Goal: Task Accomplishment & Management: Complete application form

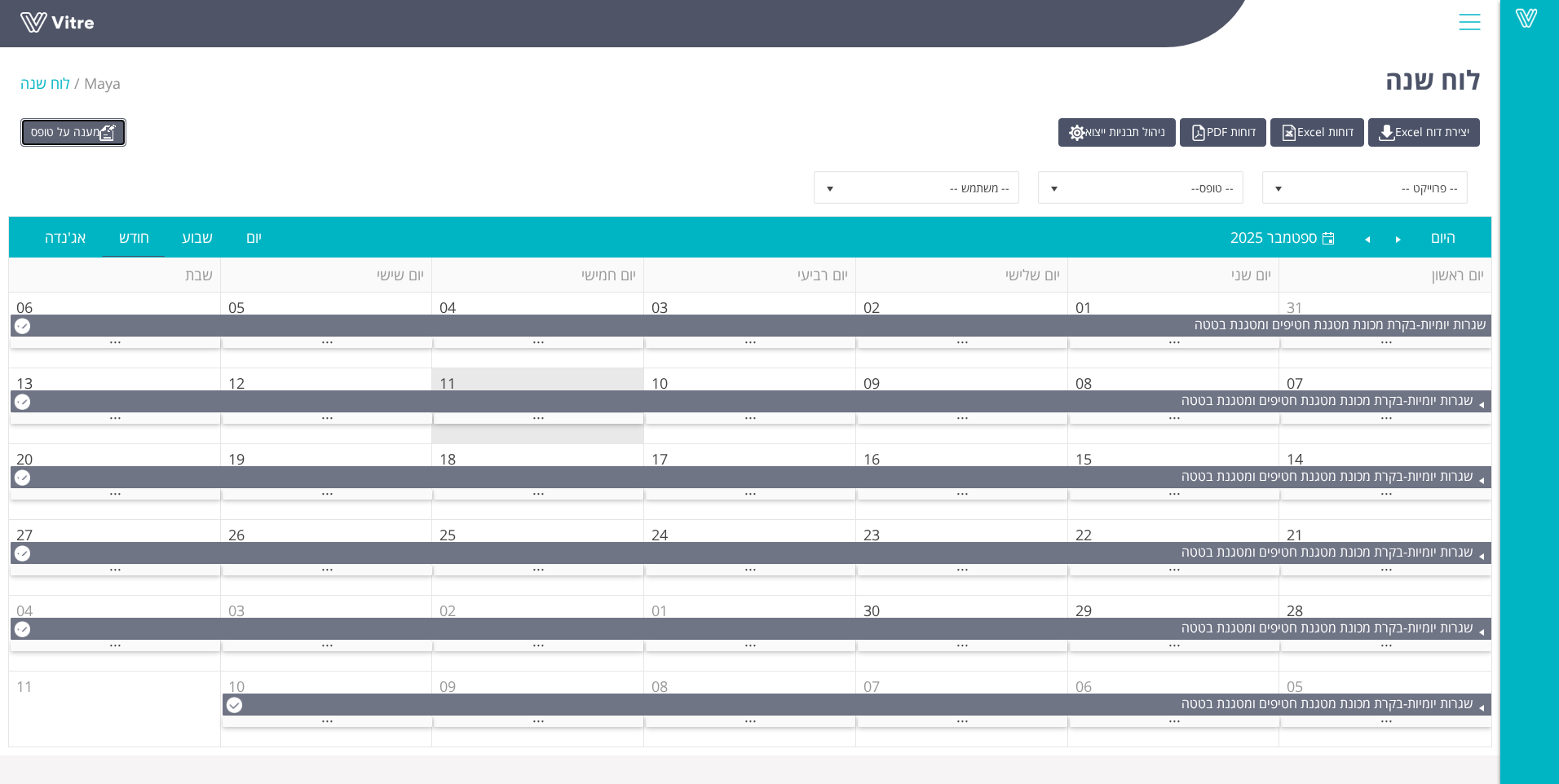
click at [52, 131] on link "מענה על טופס" at bounding box center [73, 132] width 106 height 29
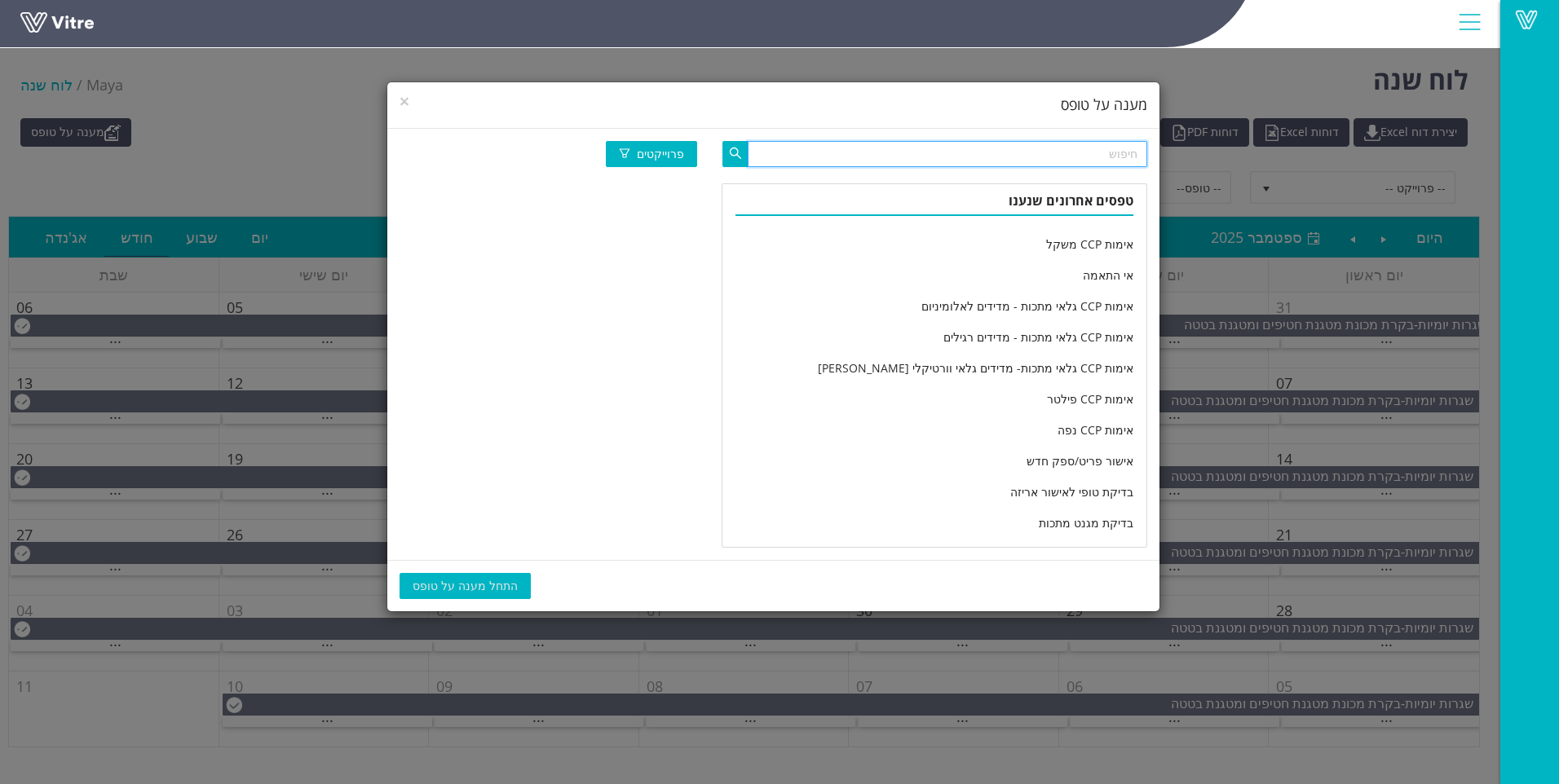
click at [1030, 143] on input "text" at bounding box center [947, 154] width 399 height 26
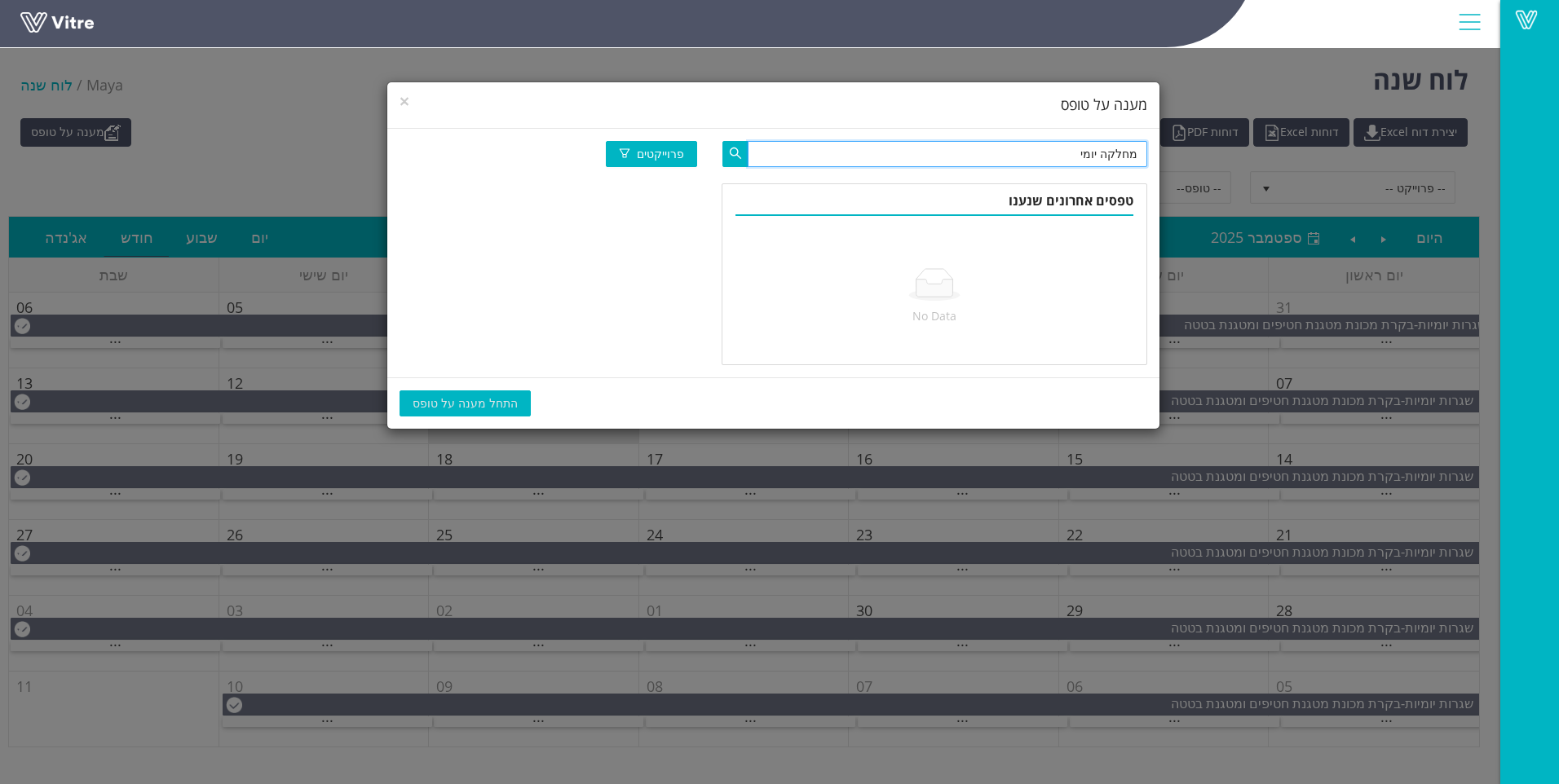
type input "מחלקה יומי"
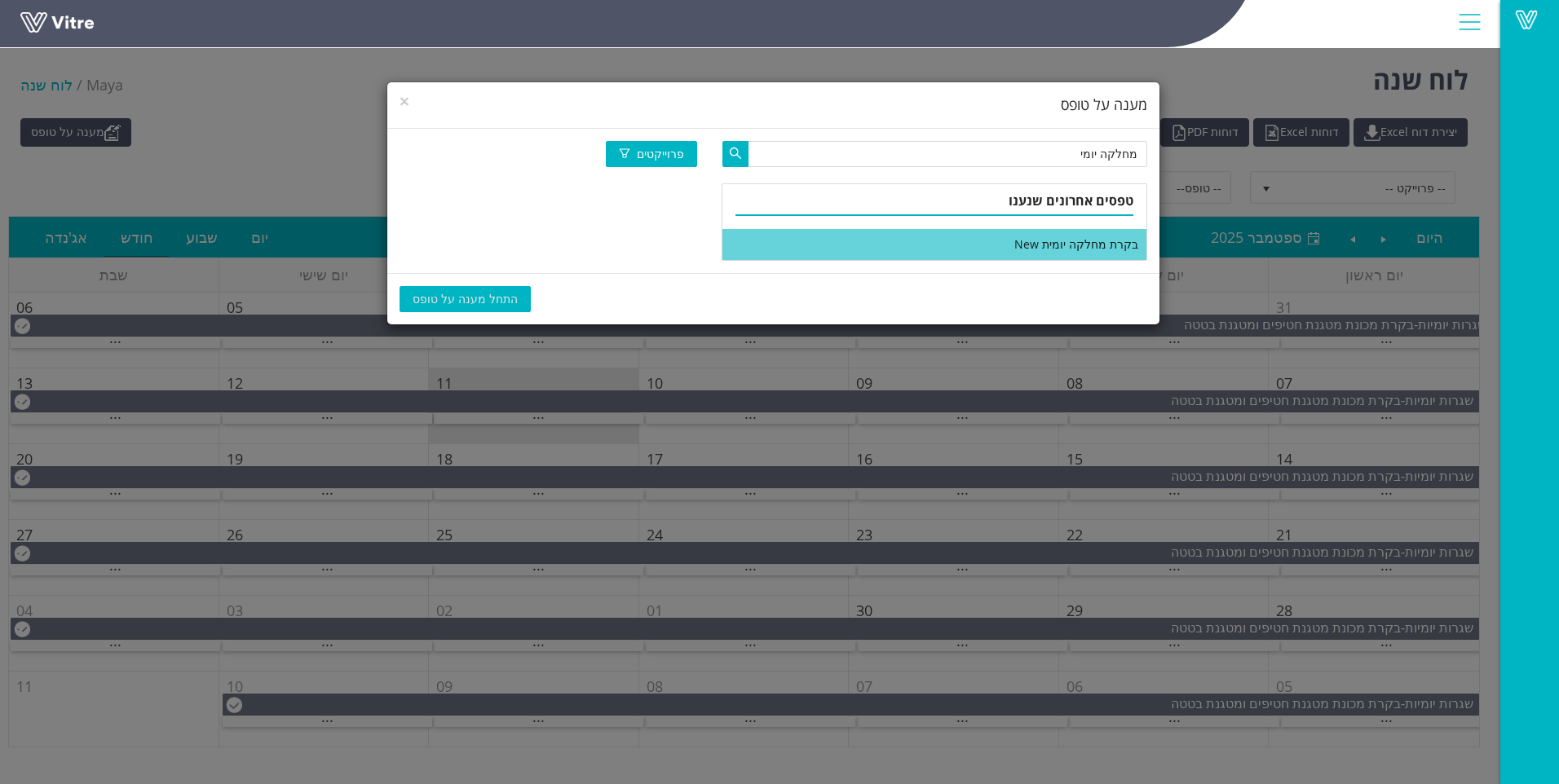
click at [1060, 241] on li "בקרת מחלקה יומית New" at bounding box center [934, 244] width 424 height 31
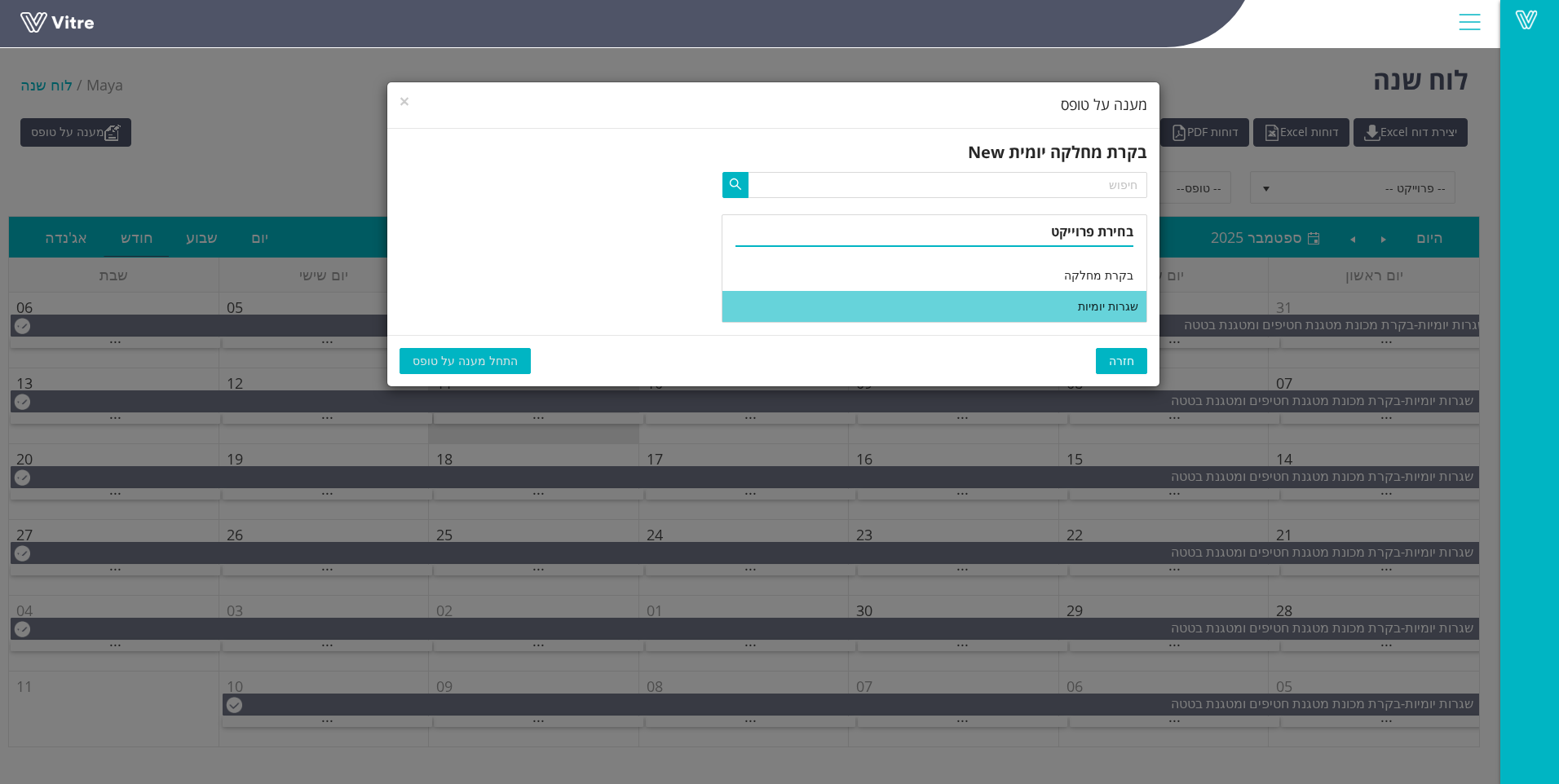
drag, startPoint x: 1016, startPoint y: 303, endPoint x: 991, endPoint y: 316, distance: 28.2
click at [1015, 303] on li "שגרות יומיות" at bounding box center [934, 307] width 424 height 31
click at [440, 367] on span "התחל מענה על טופס" at bounding box center [465, 362] width 105 height 18
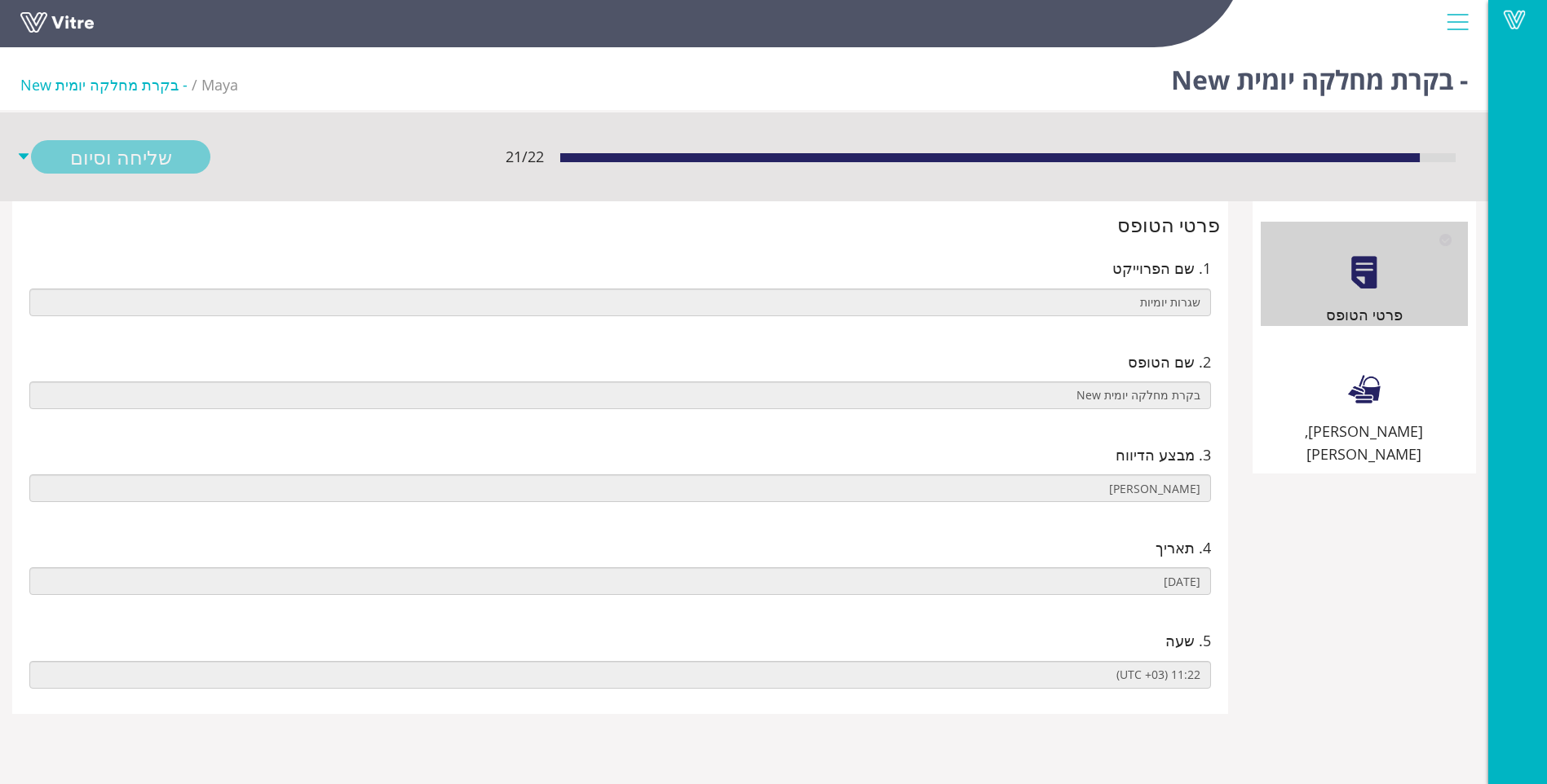
click at [1312, 363] on div "[PERSON_NAME], [PERSON_NAME]" at bounding box center [1364, 403] width 208 height 128
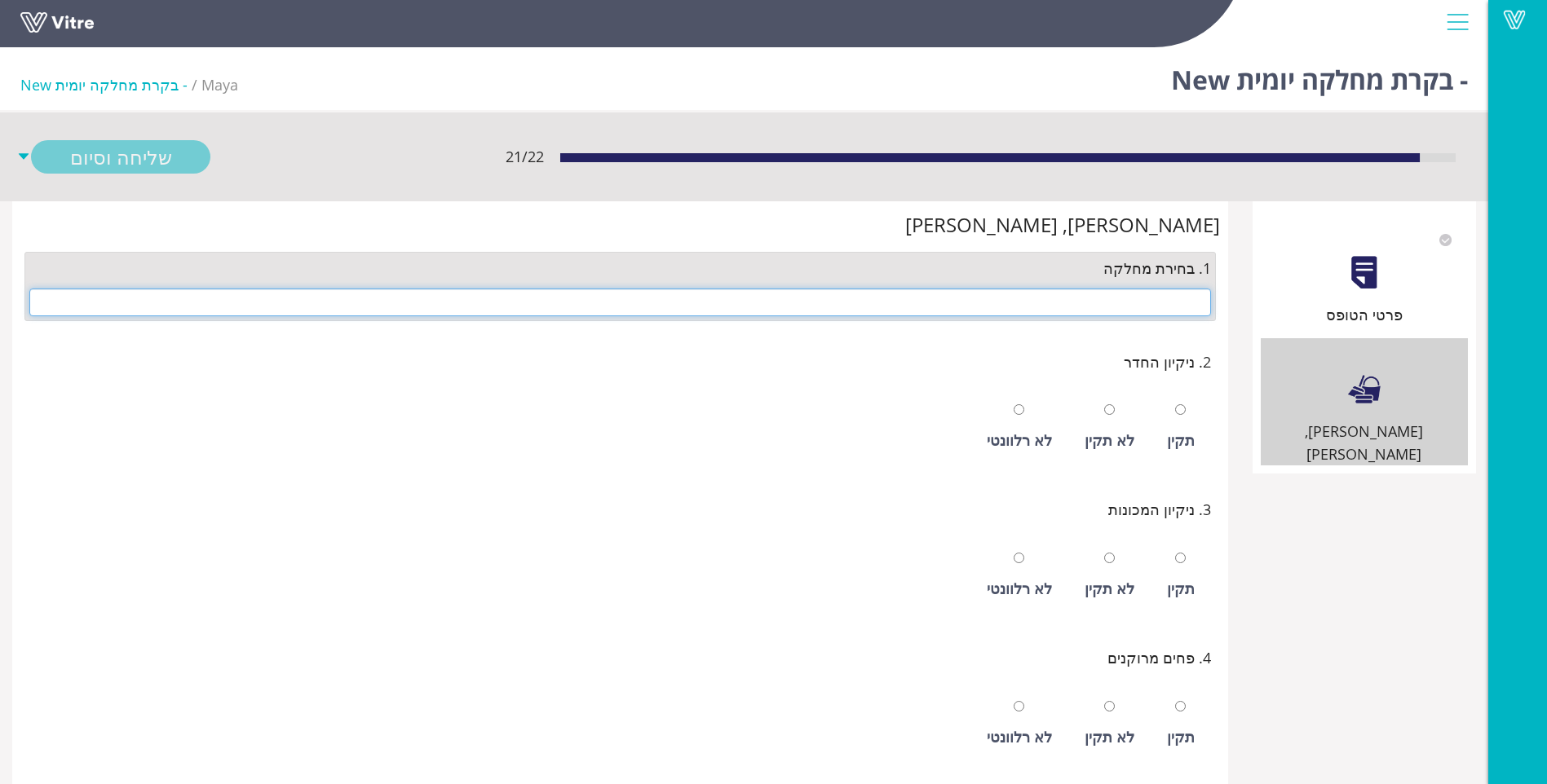
click at [1132, 304] on input "text" at bounding box center [620, 303] width 1182 height 28
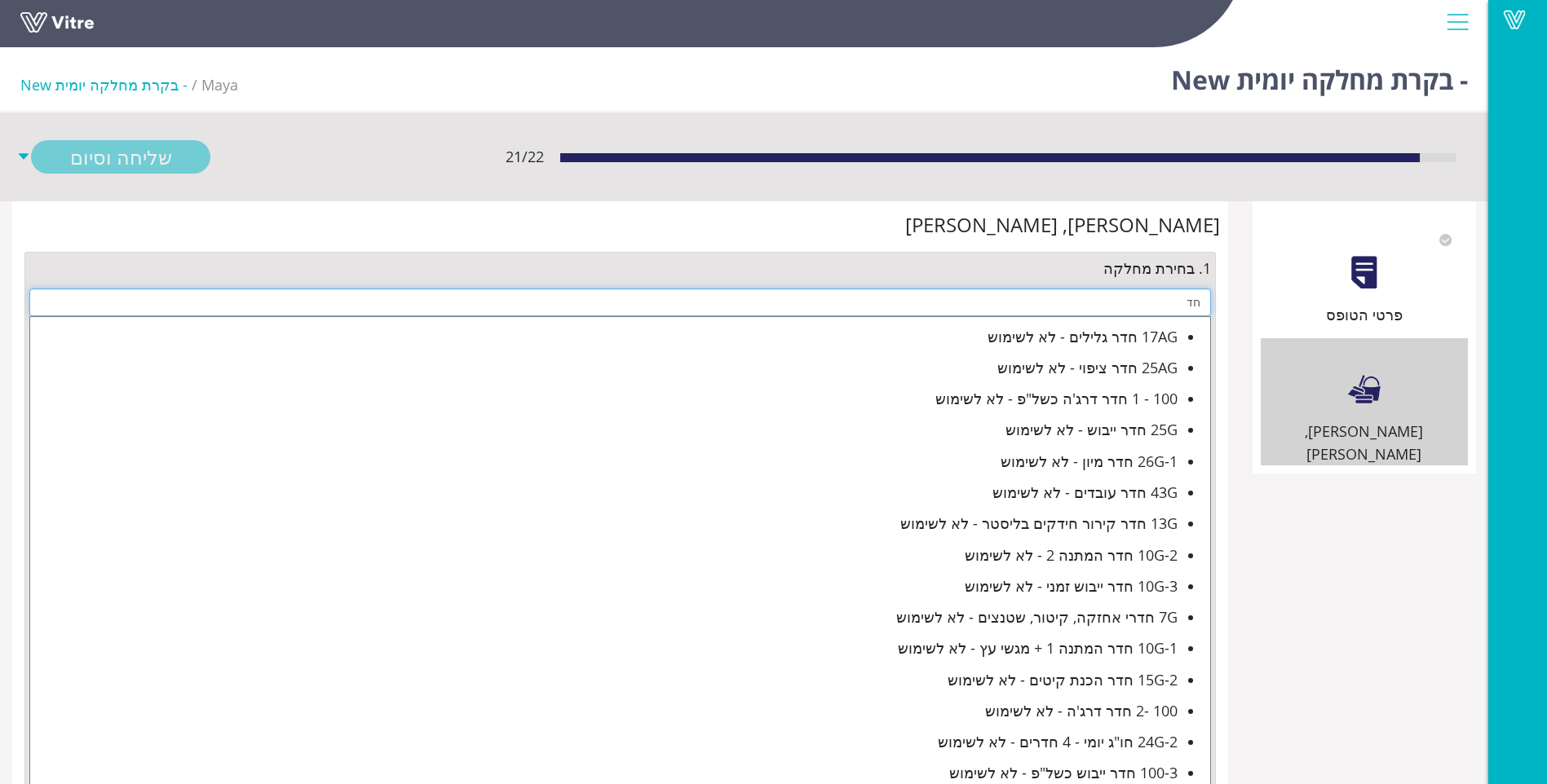
type input "ח"
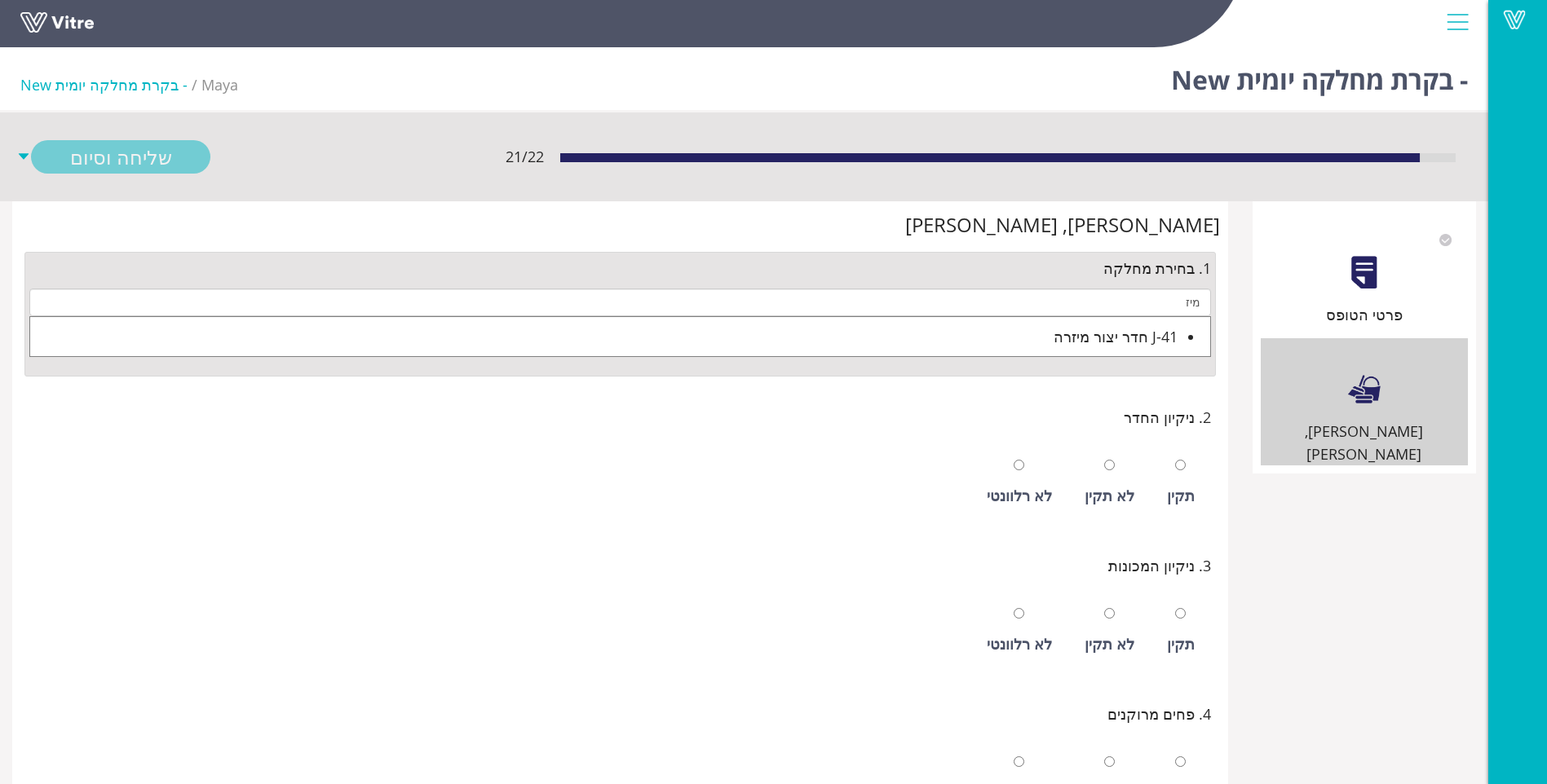
click at [1107, 333] on div "J-41 חדר יצור מיזרה" at bounding box center [604, 337] width 1148 height 23
type input "J-41 חדר יצור מיזרה"
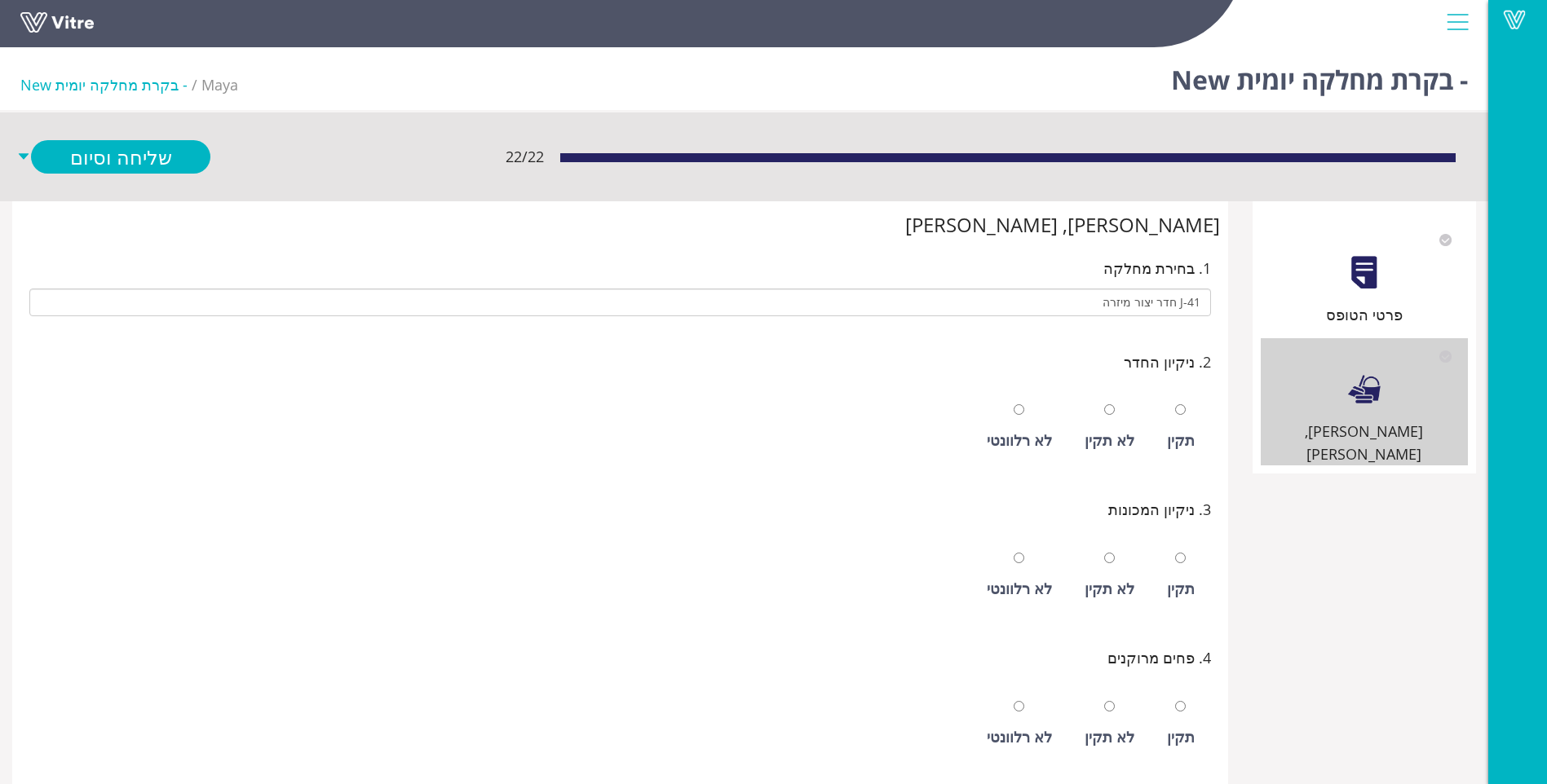
click at [1170, 422] on div "תקין" at bounding box center [1181, 426] width 44 height 75
radio input "true"
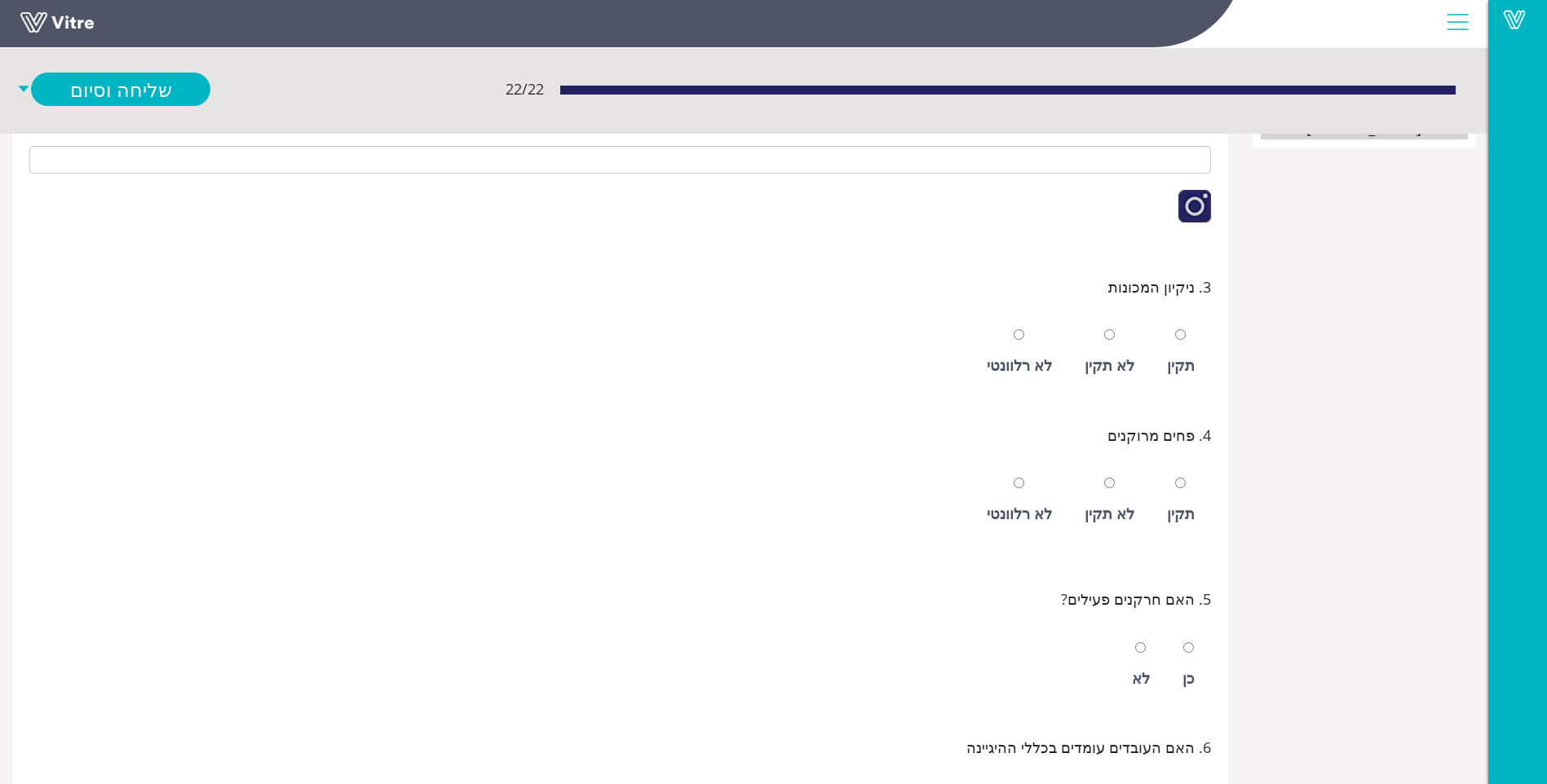
click at [1173, 349] on div "תקין" at bounding box center [1181, 352] width 44 height 75
radio input "true"
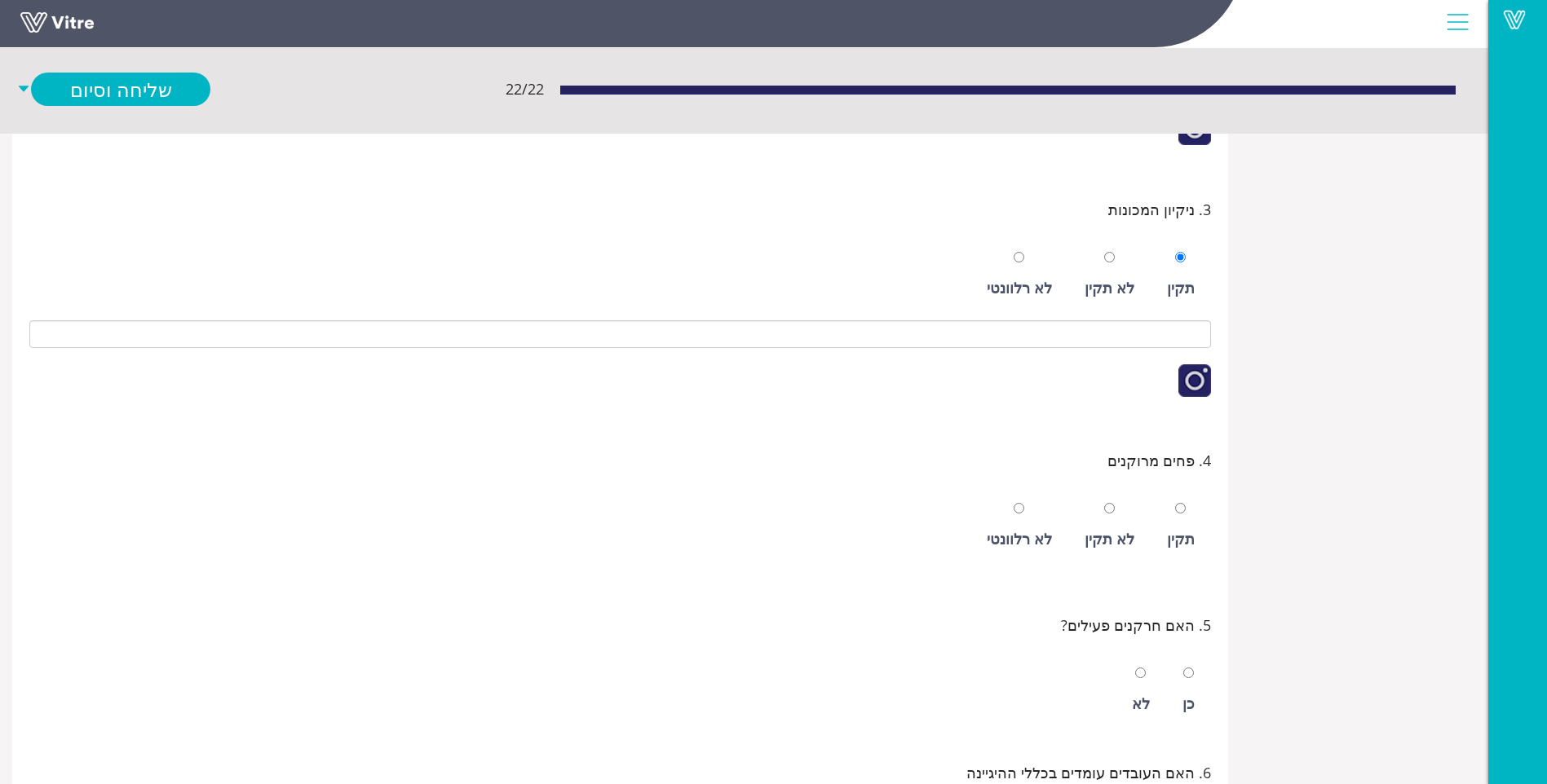
scroll to position [490, 0]
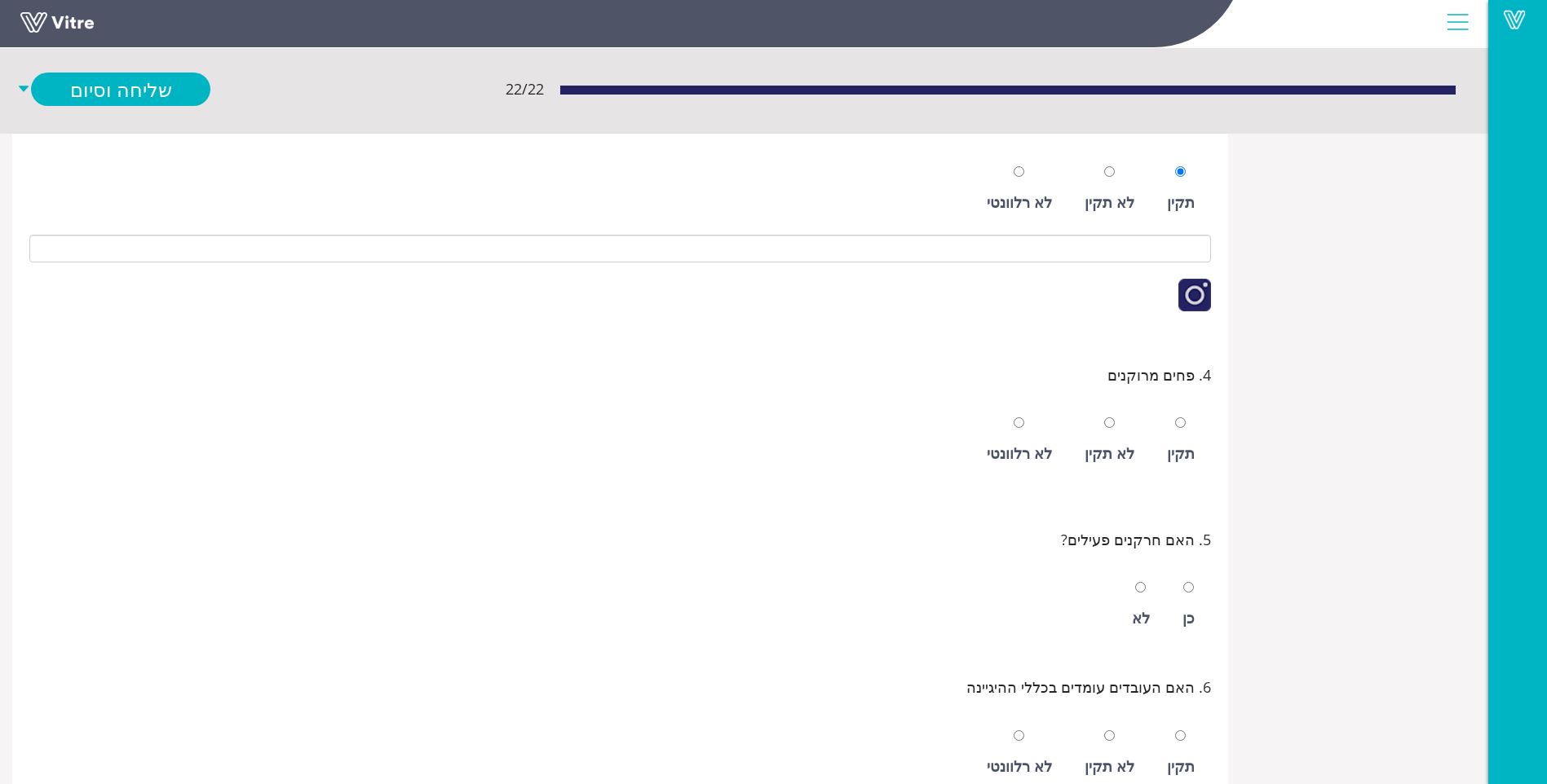
click at [1190, 439] on div "תקין" at bounding box center [1181, 440] width 44 height 75
radio input "true"
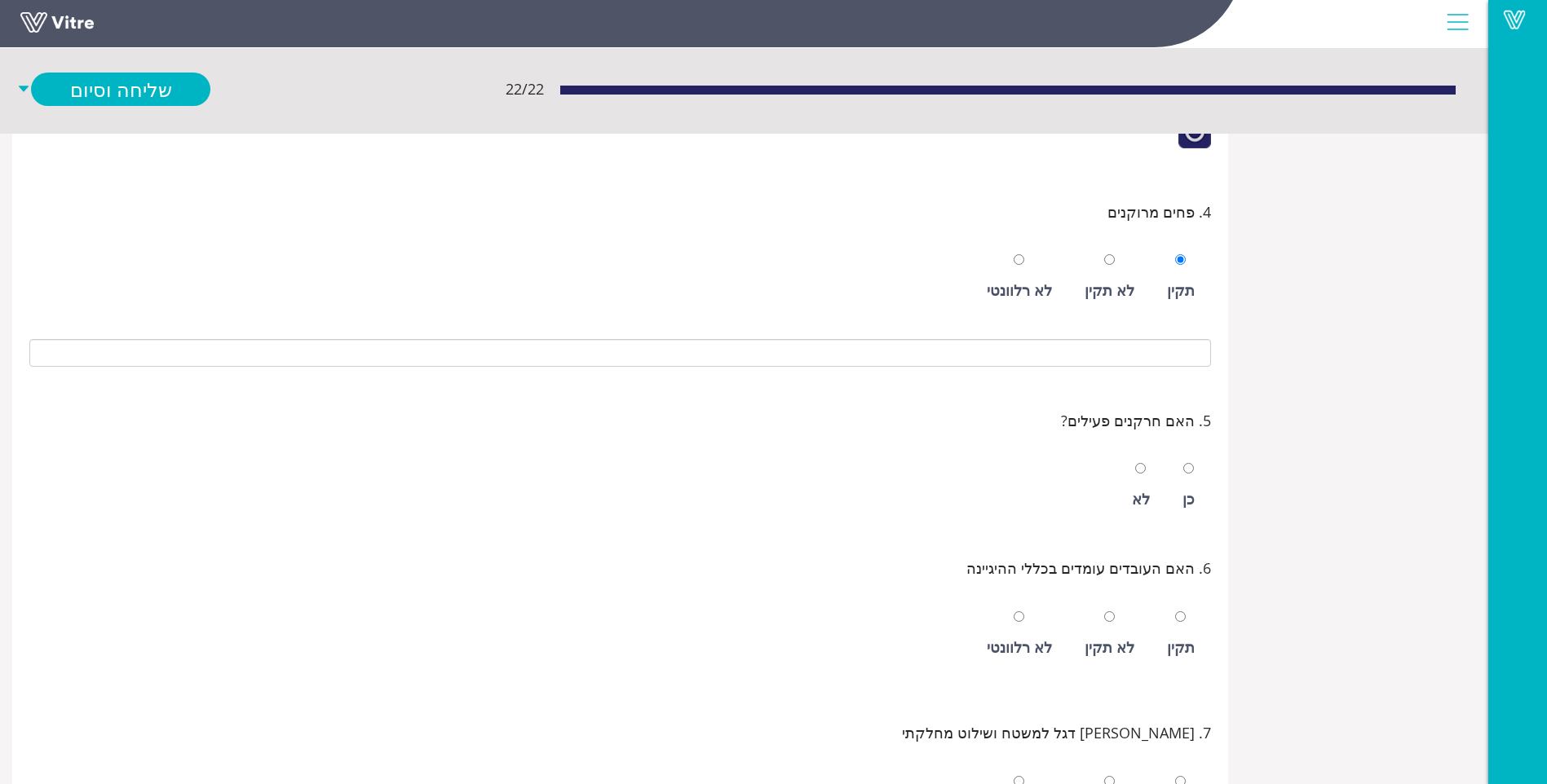
click at [1183, 484] on div "כן" at bounding box center [1189, 485] width 29 height 75
radio input "true"
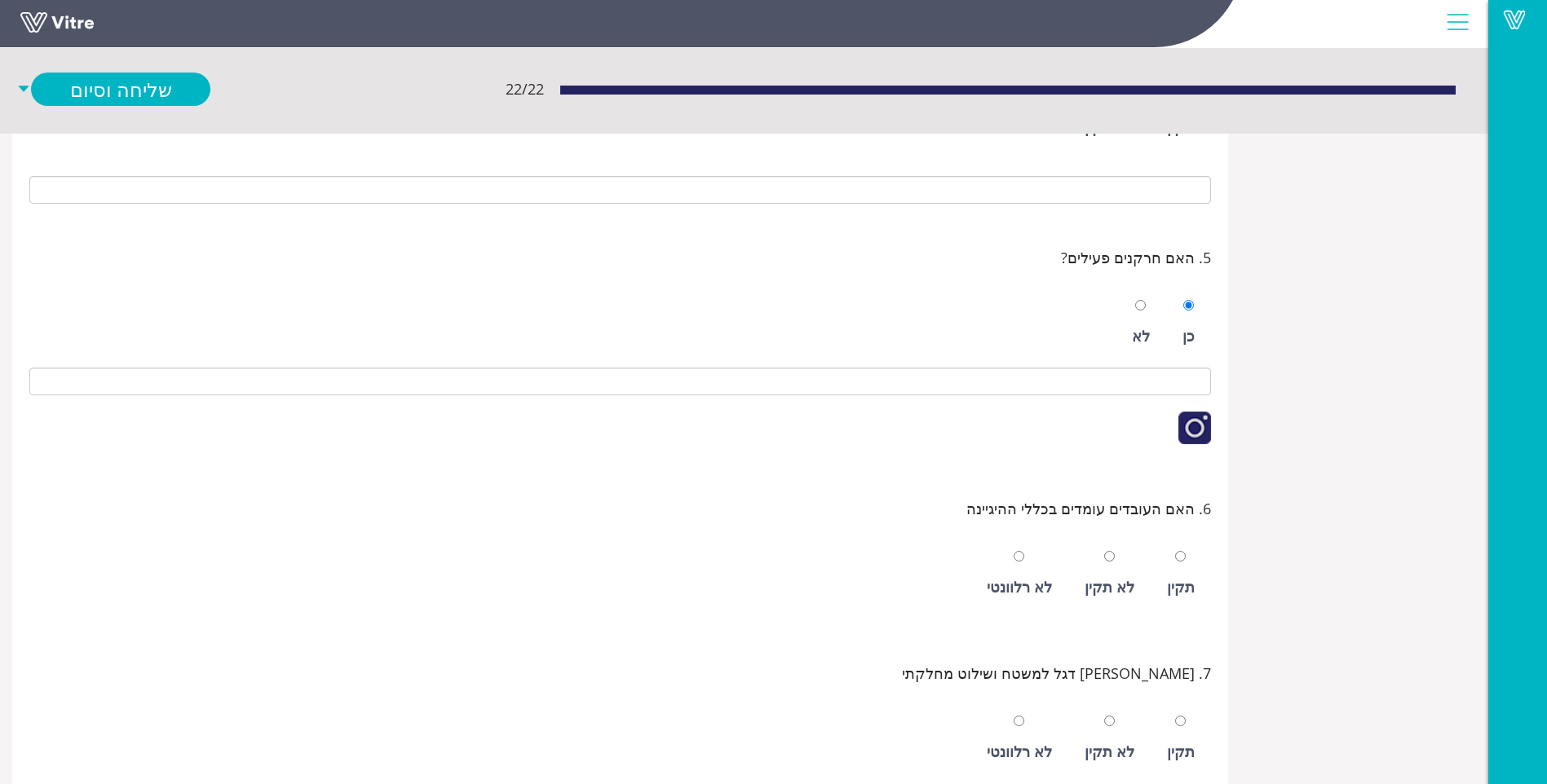
click at [1180, 545] on div at bounding box center [1180, 556] width 11 height 23
radio input "true"
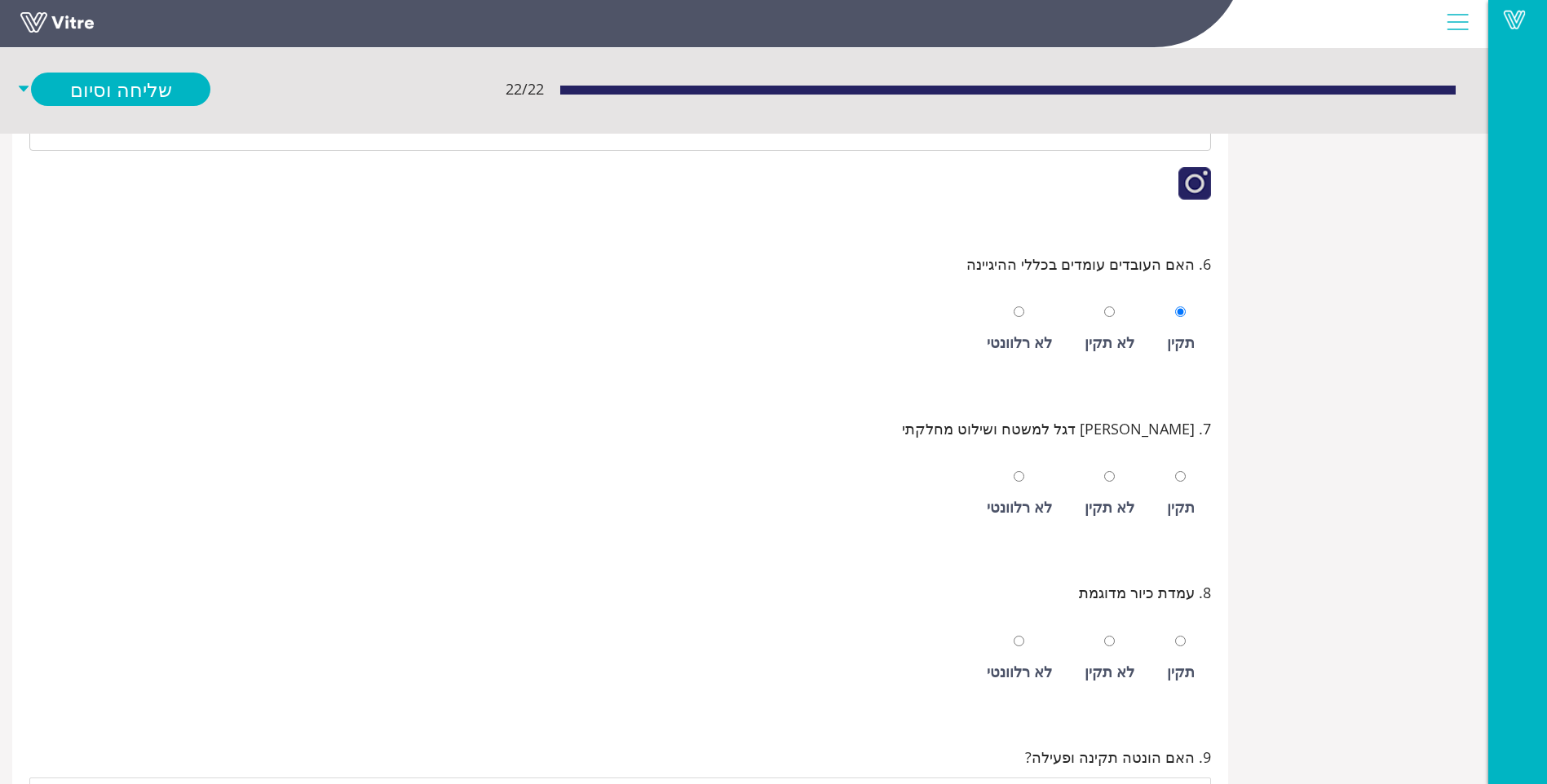
click at [1179, 482] on div at bounding box center [1180, 476] width 11 height 23
radio input "true"
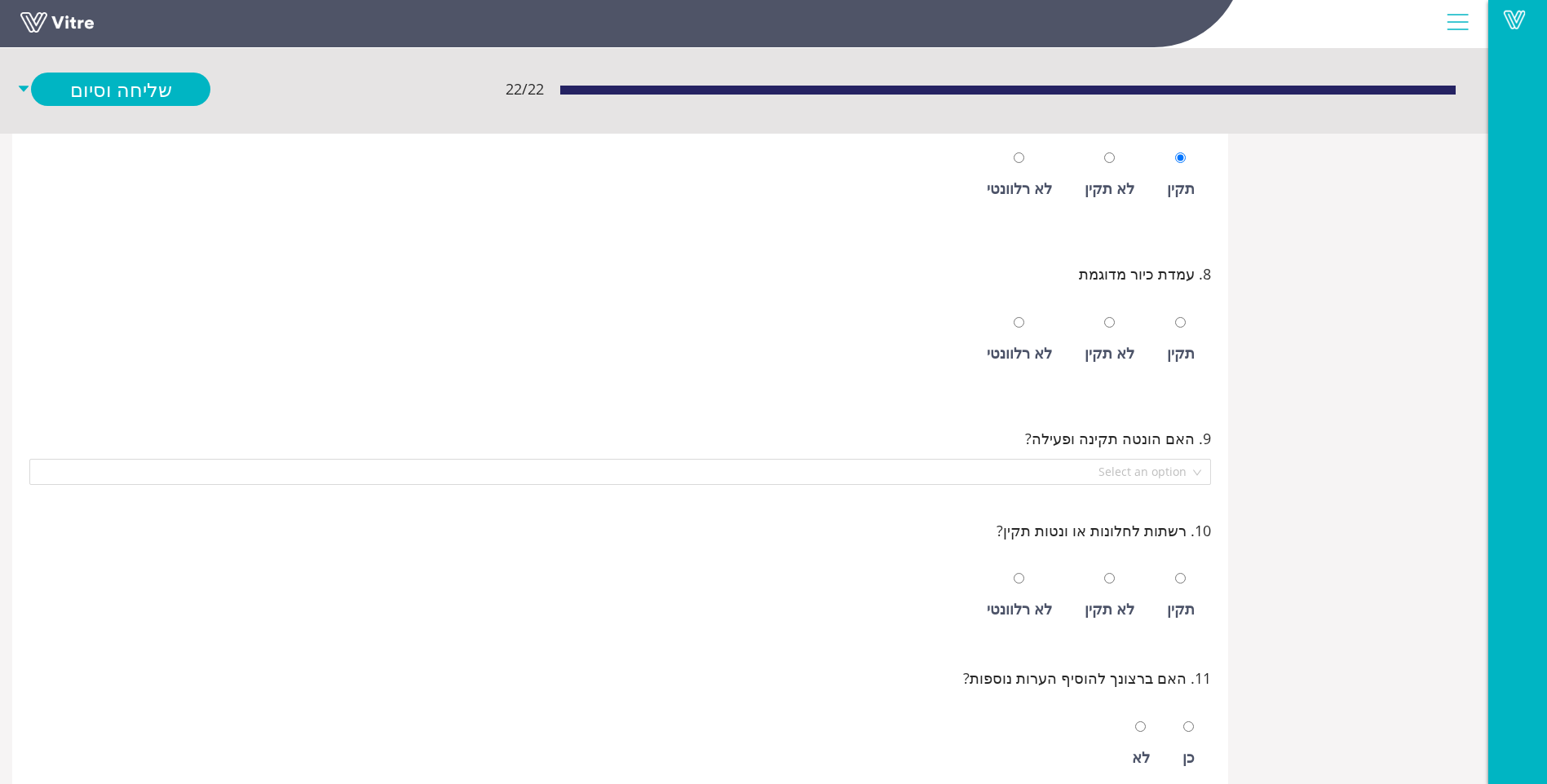
scroll to position [1386, 0]
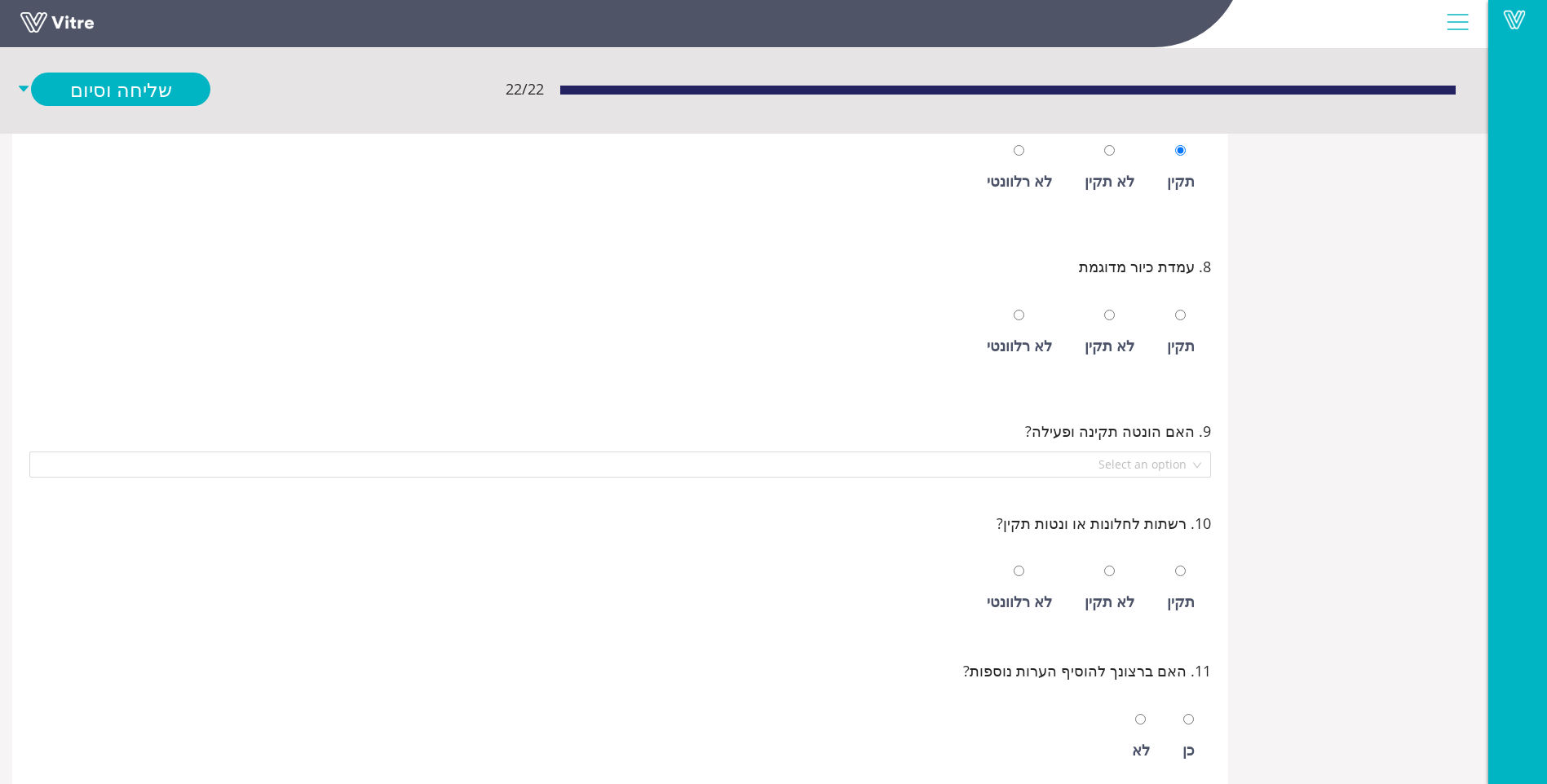
click at [1185, 344] on div "תקין" at bounding box center [1181, 346] width 28 height 23
radio input "true"
click at [1161, 472] on input "search" at bounding box center [614, 465] width 1151 height 25
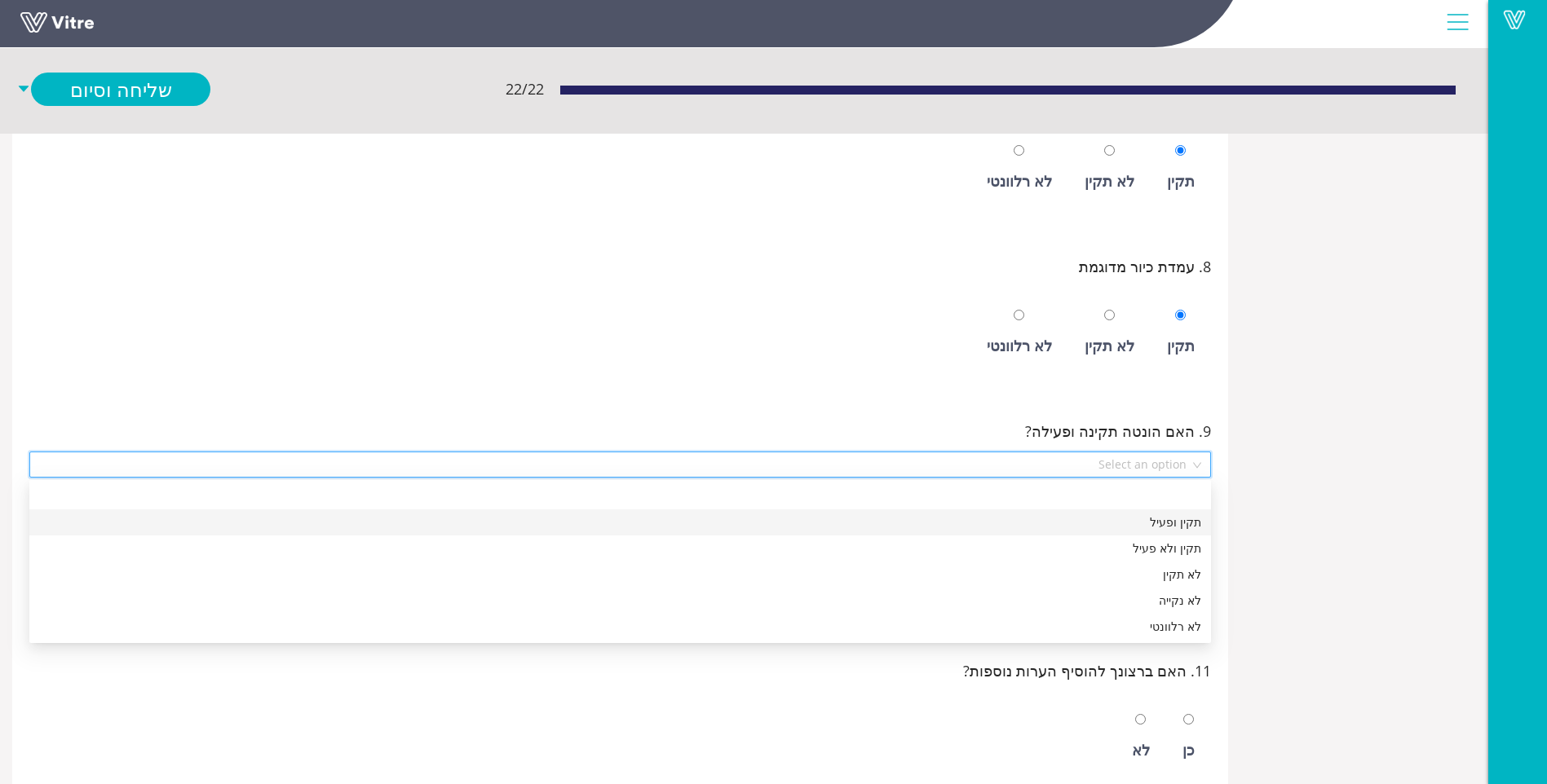
click at [1154, 526] on div "תקין ופעיל" at bounding box center [620, 522] width 1162 height 18
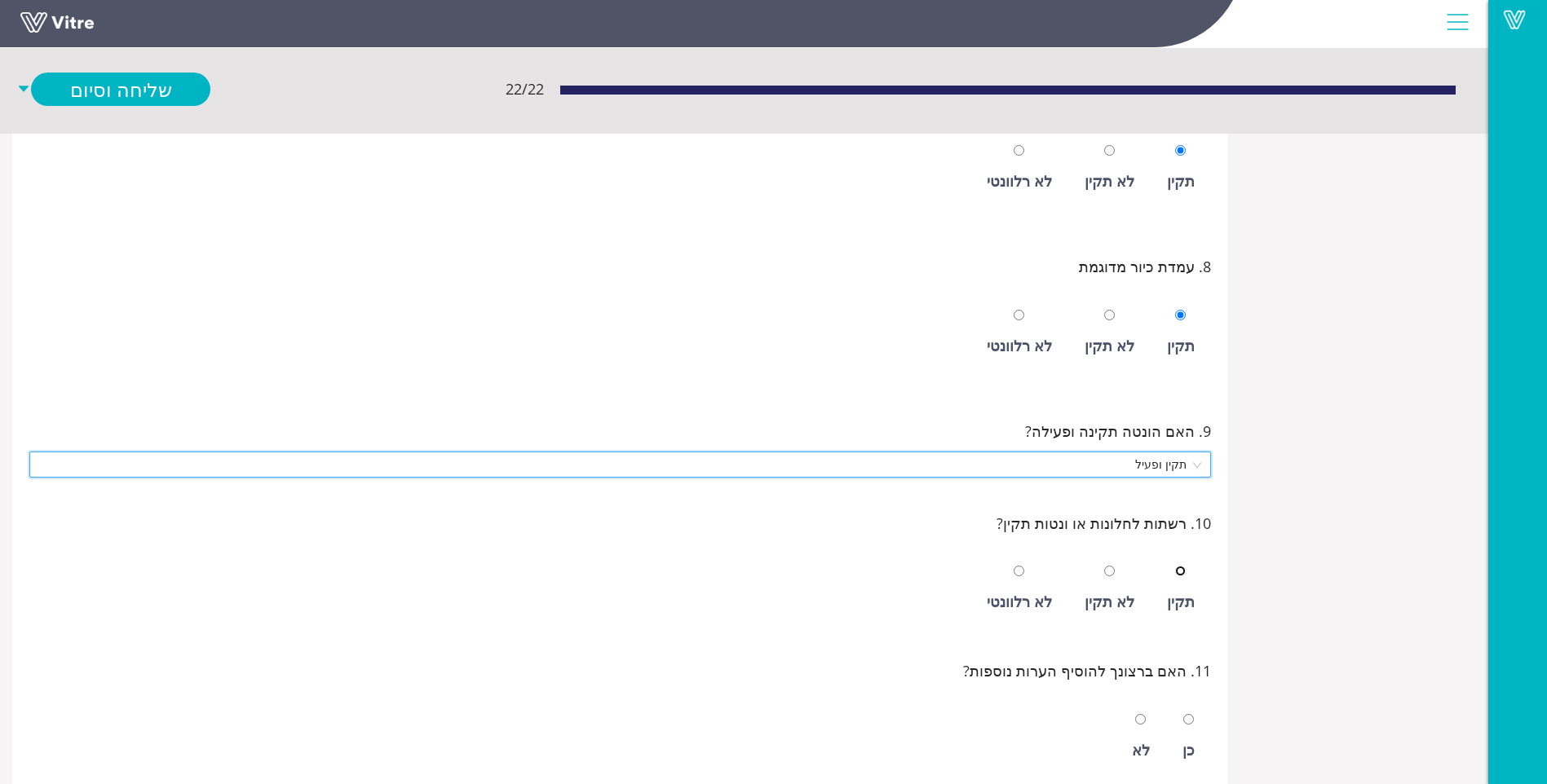
click at [1179, 572] on input "radio" at bounding box center [1180, 571] width 11 height 11
radio input "true"
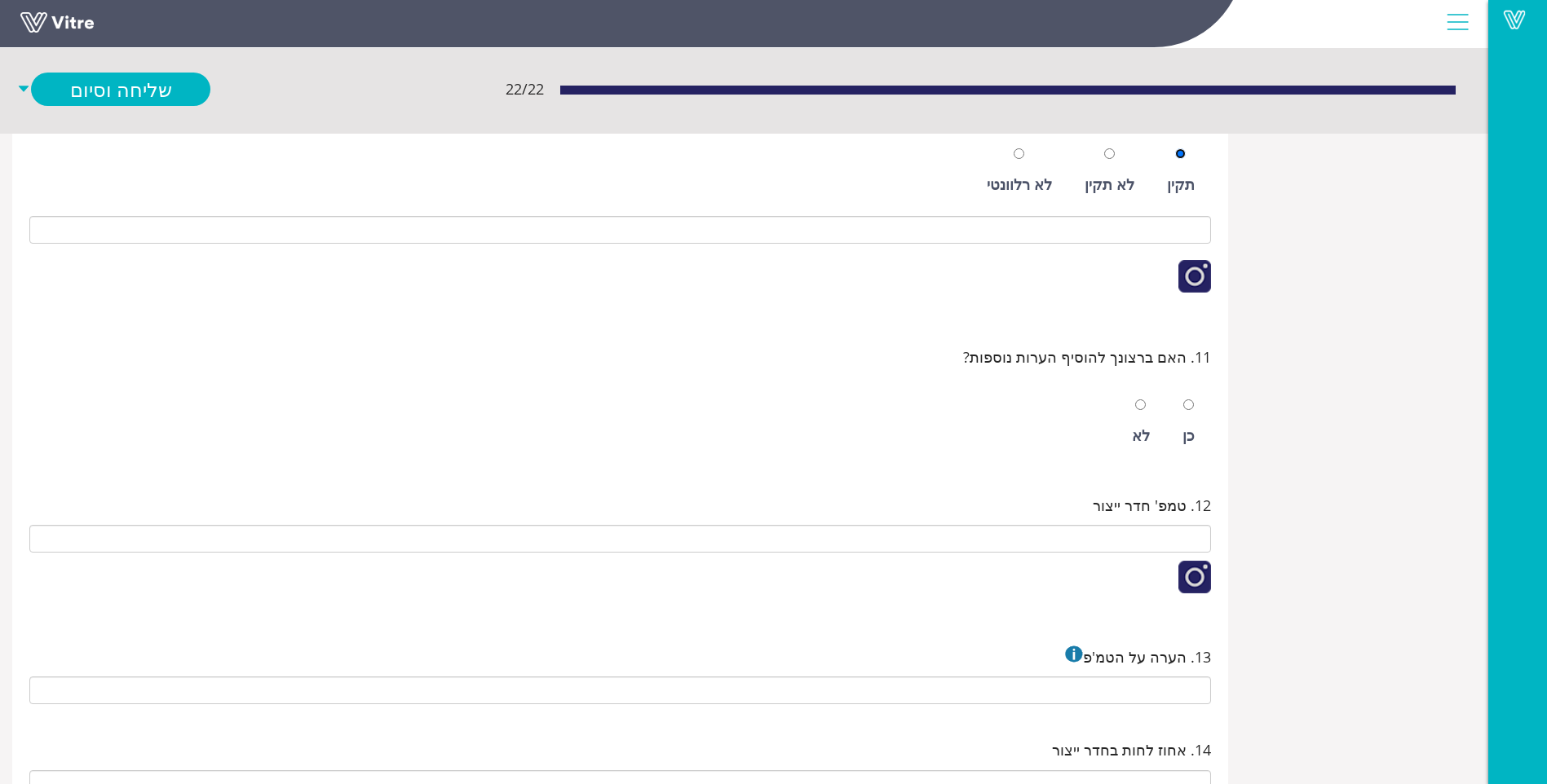
scroll to position [1712, 0]
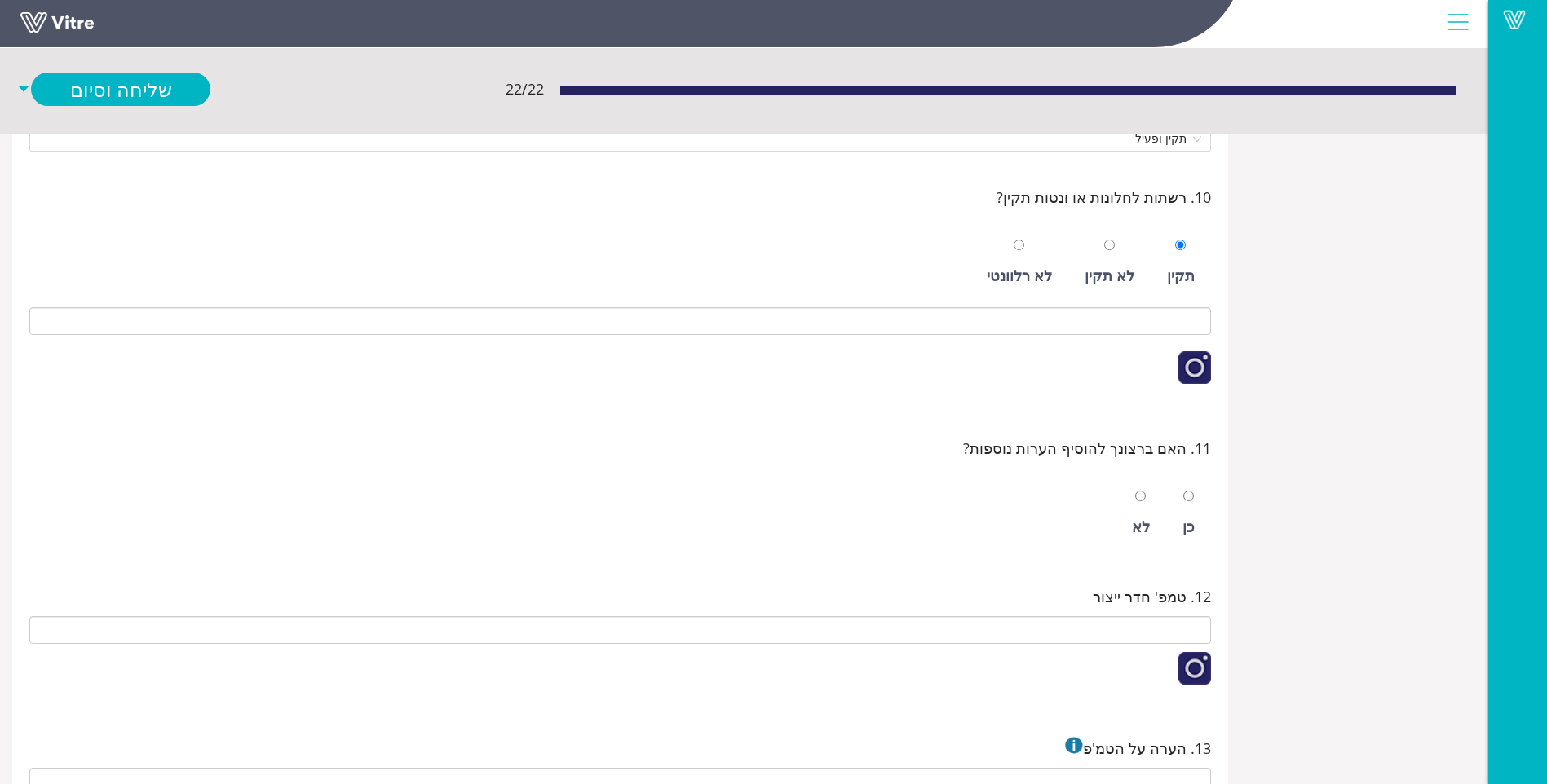
click at [1153, 508] on div "לא" at bounding box center [1141, 513] width 34 height 75
radio input "true"
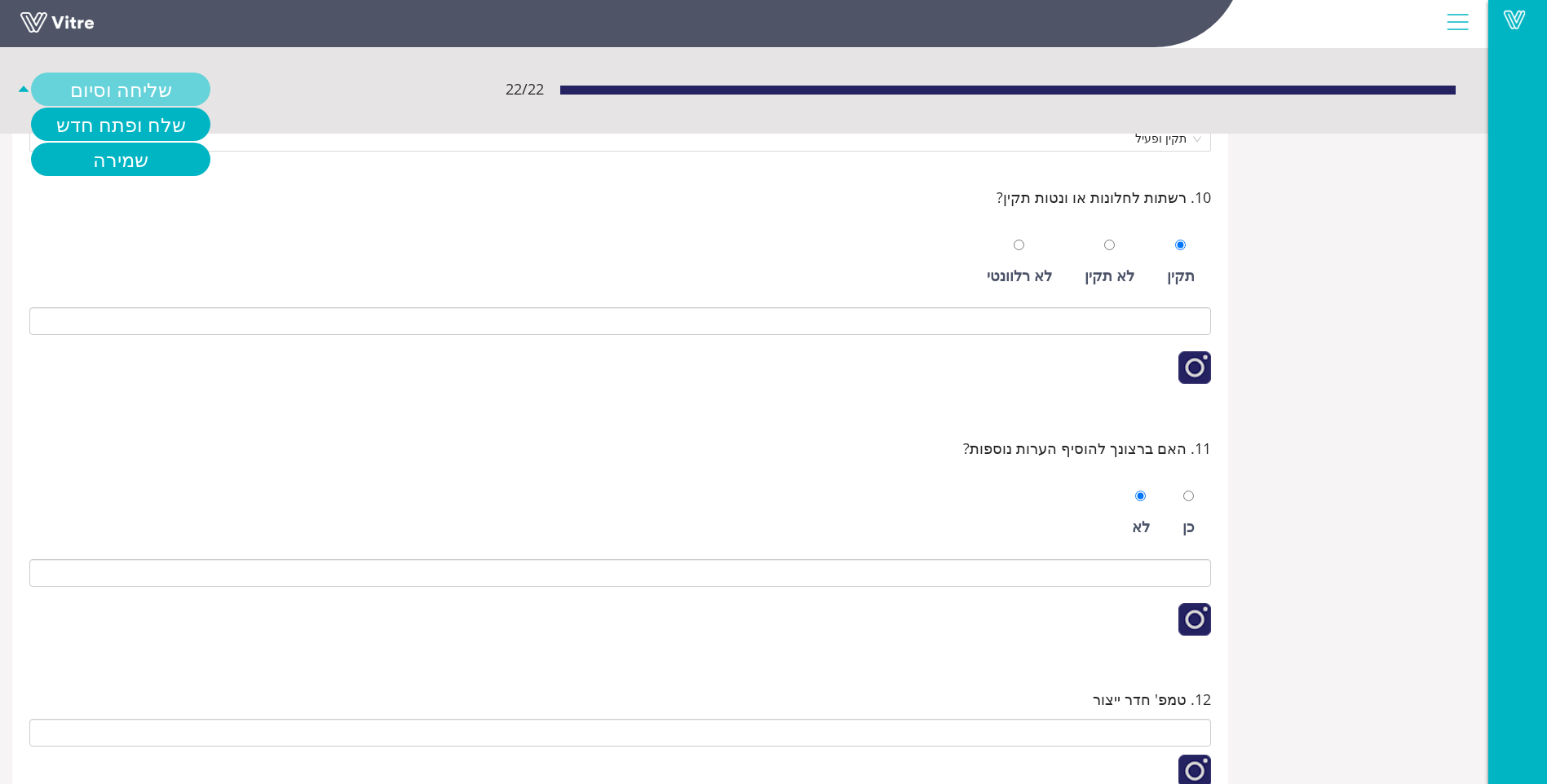
click at [98, 92] on link "שליחה וסיום" at bounding box center [121, 89] width 180 height 34
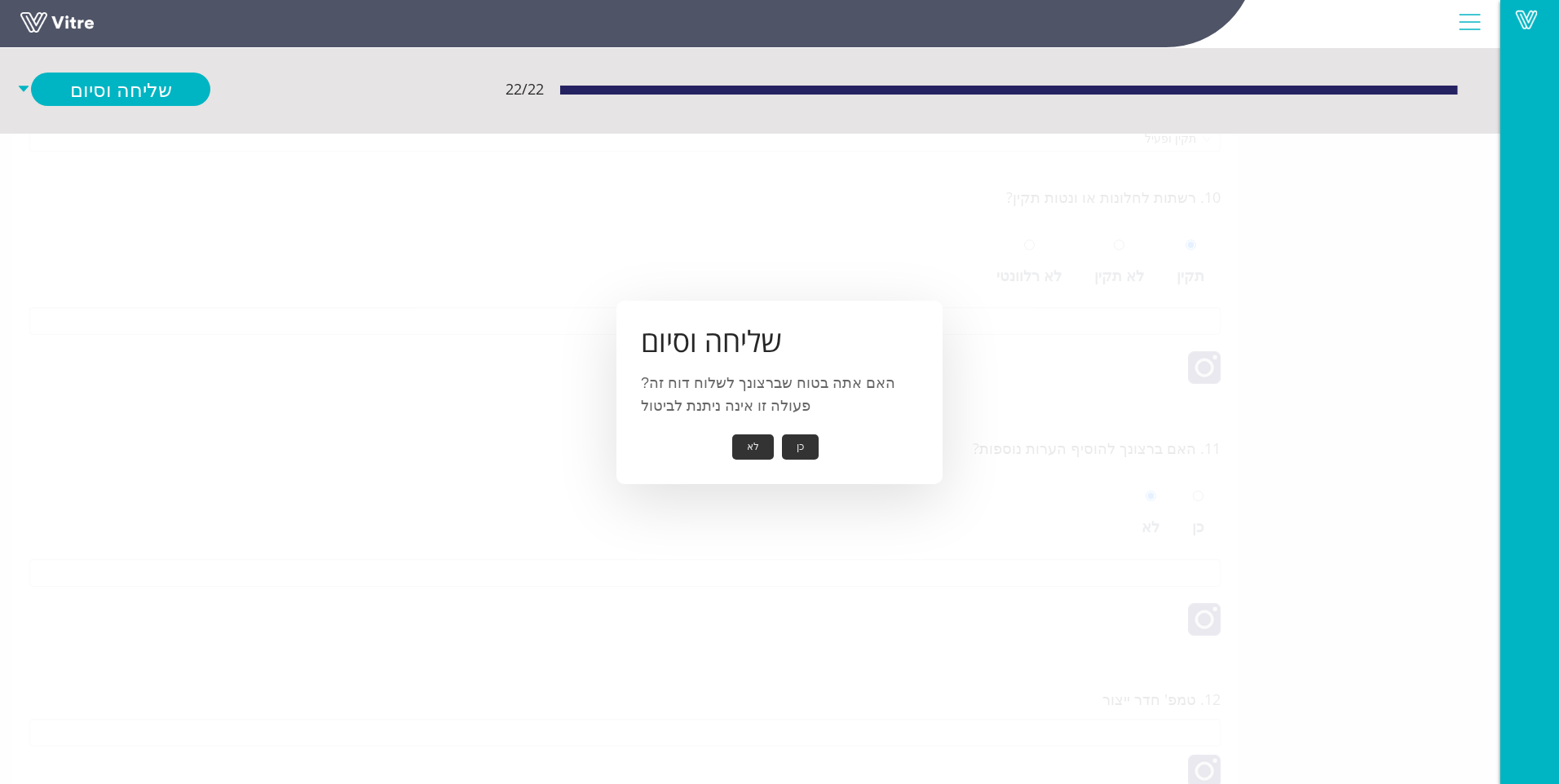
click at [791, 446] on button "כן" at bounding box center [800, 447] width 37 height 25
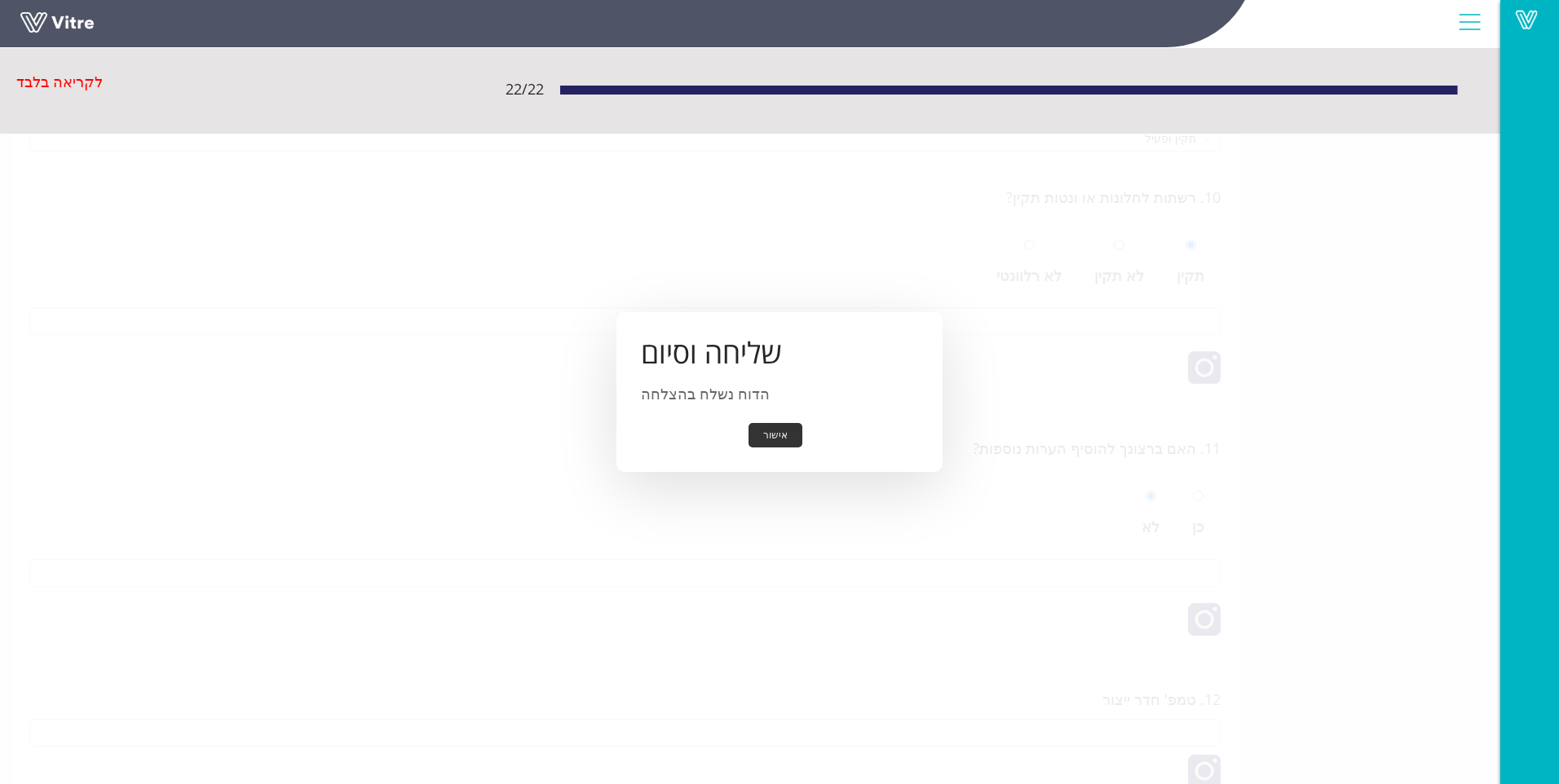
click at [784, 439] on button "אישור" at bounding box center [776, 435] width 54 height 25
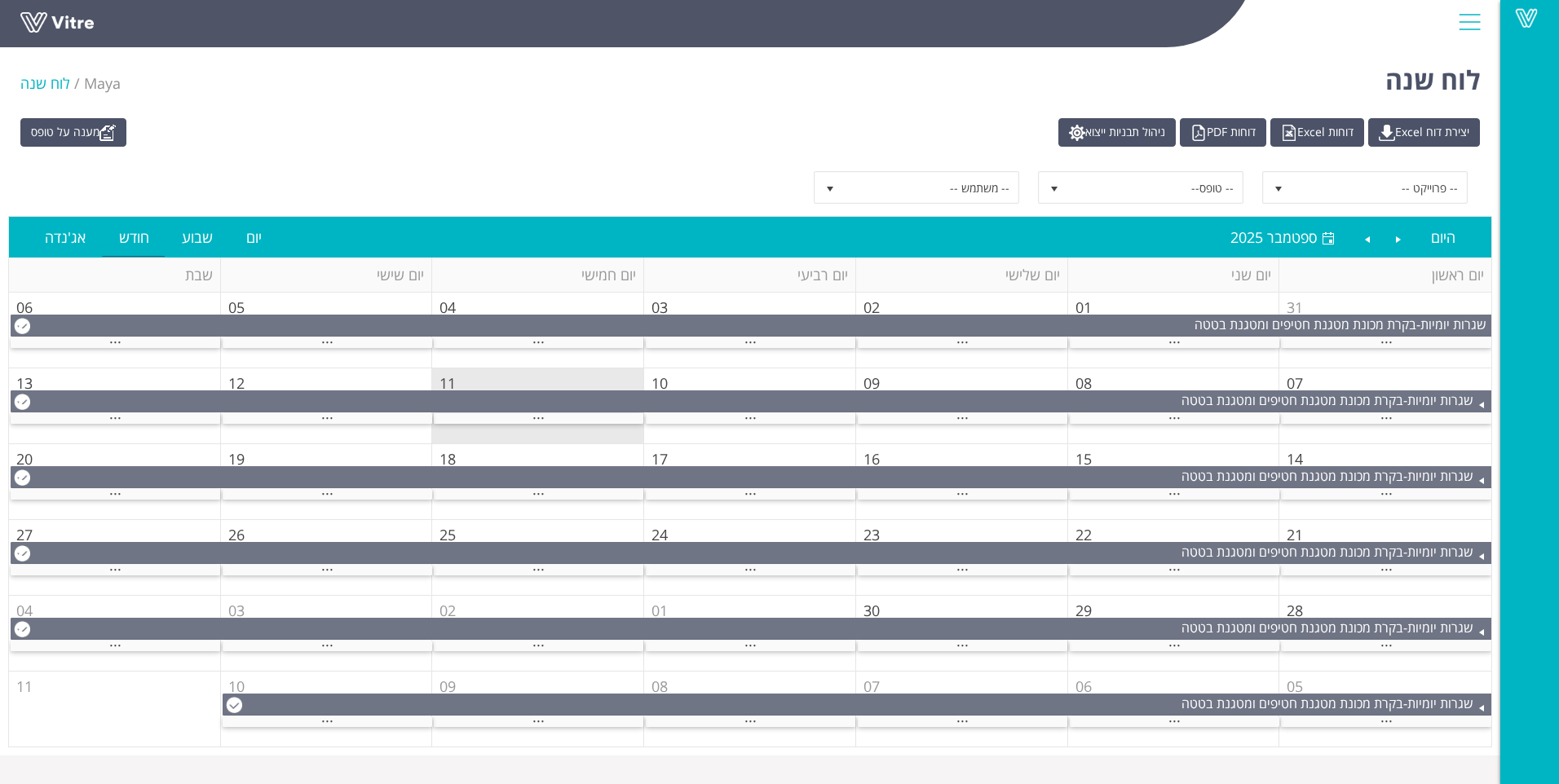
click at [552, 413] on div "..." at bounding box center [539, 418] width 210 height 11
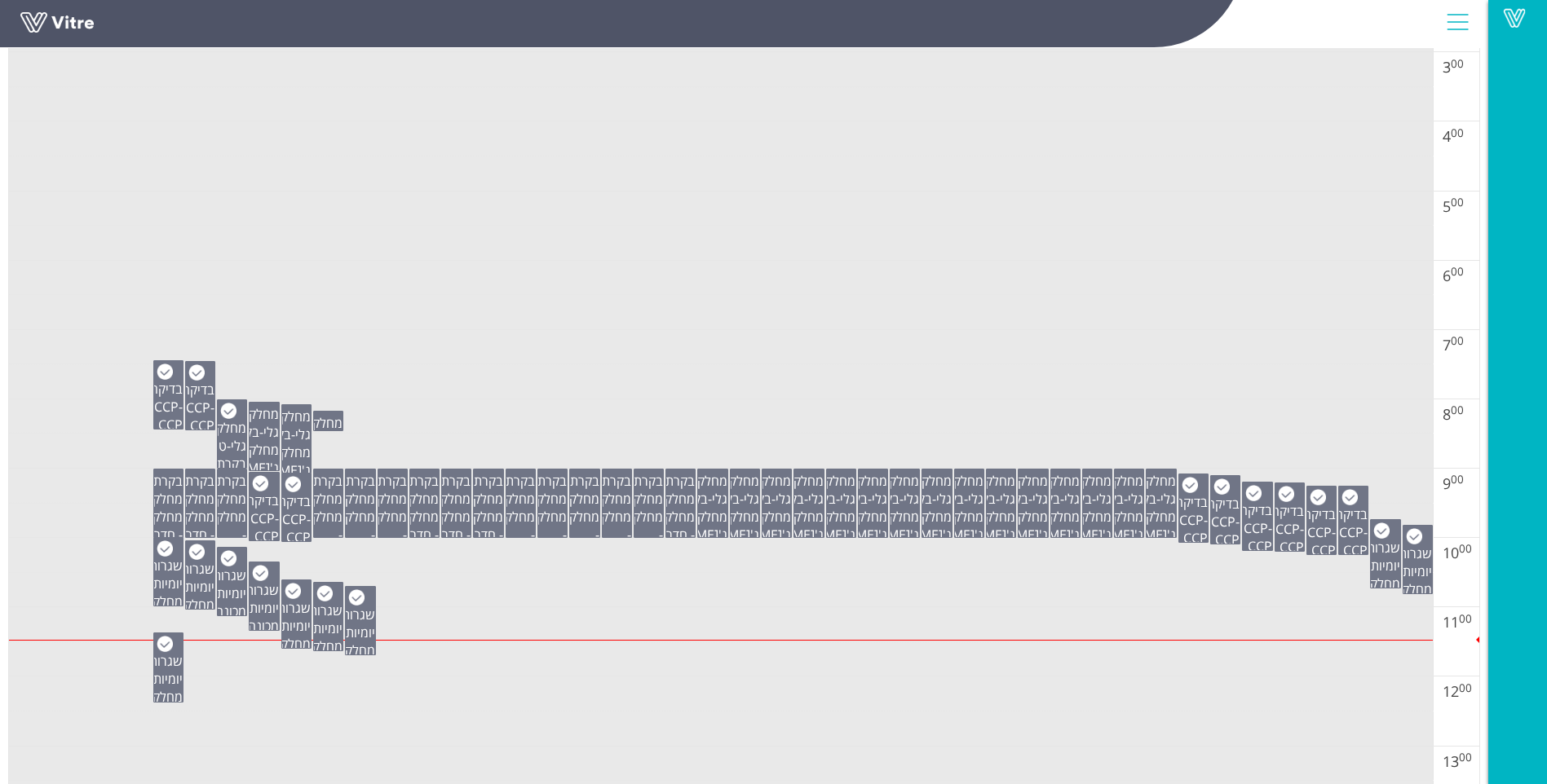
scroll to position [490, 0]
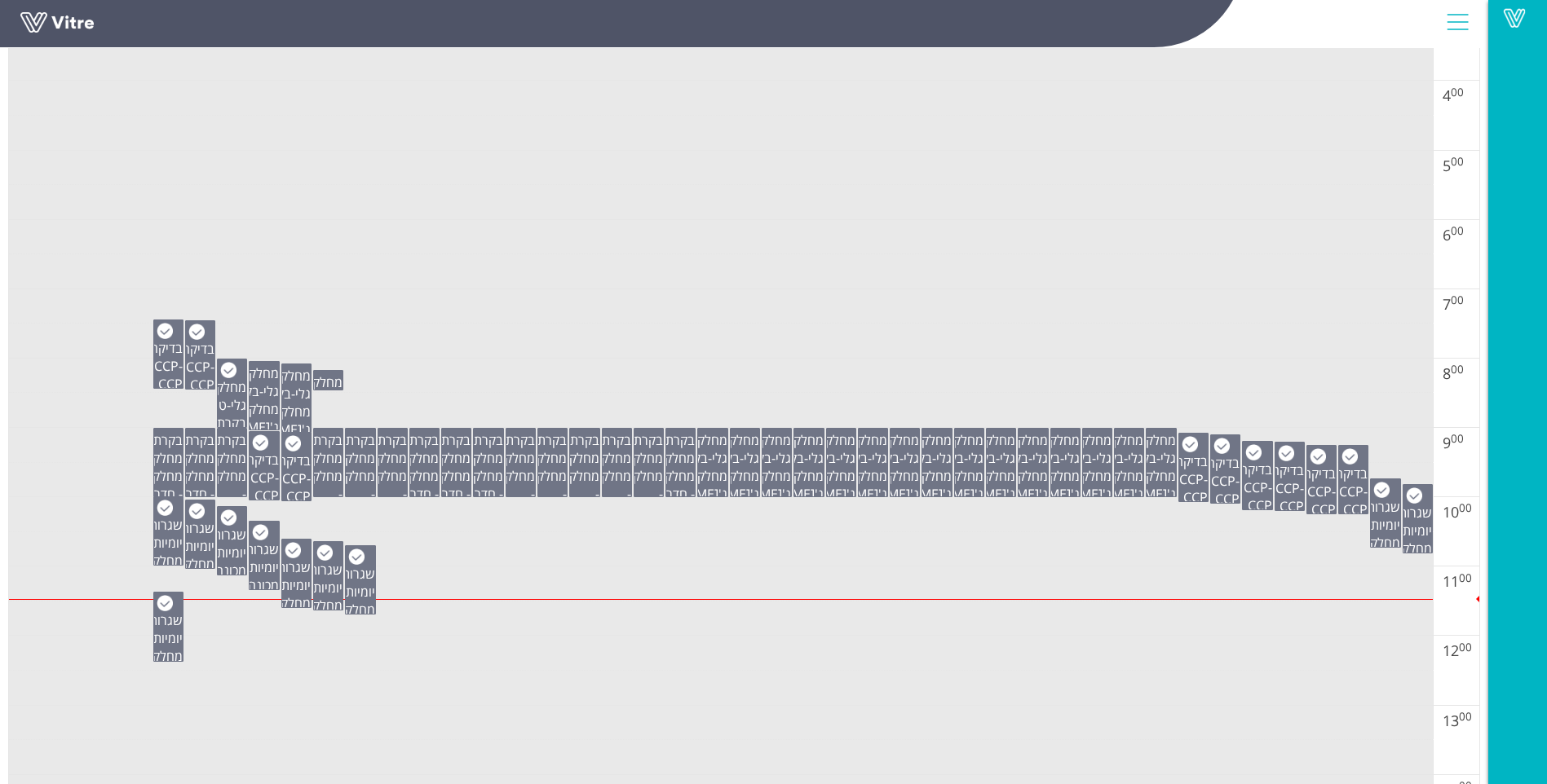
click at [604, 560] on td at bounding box center [721, 549] width 1424 height 35
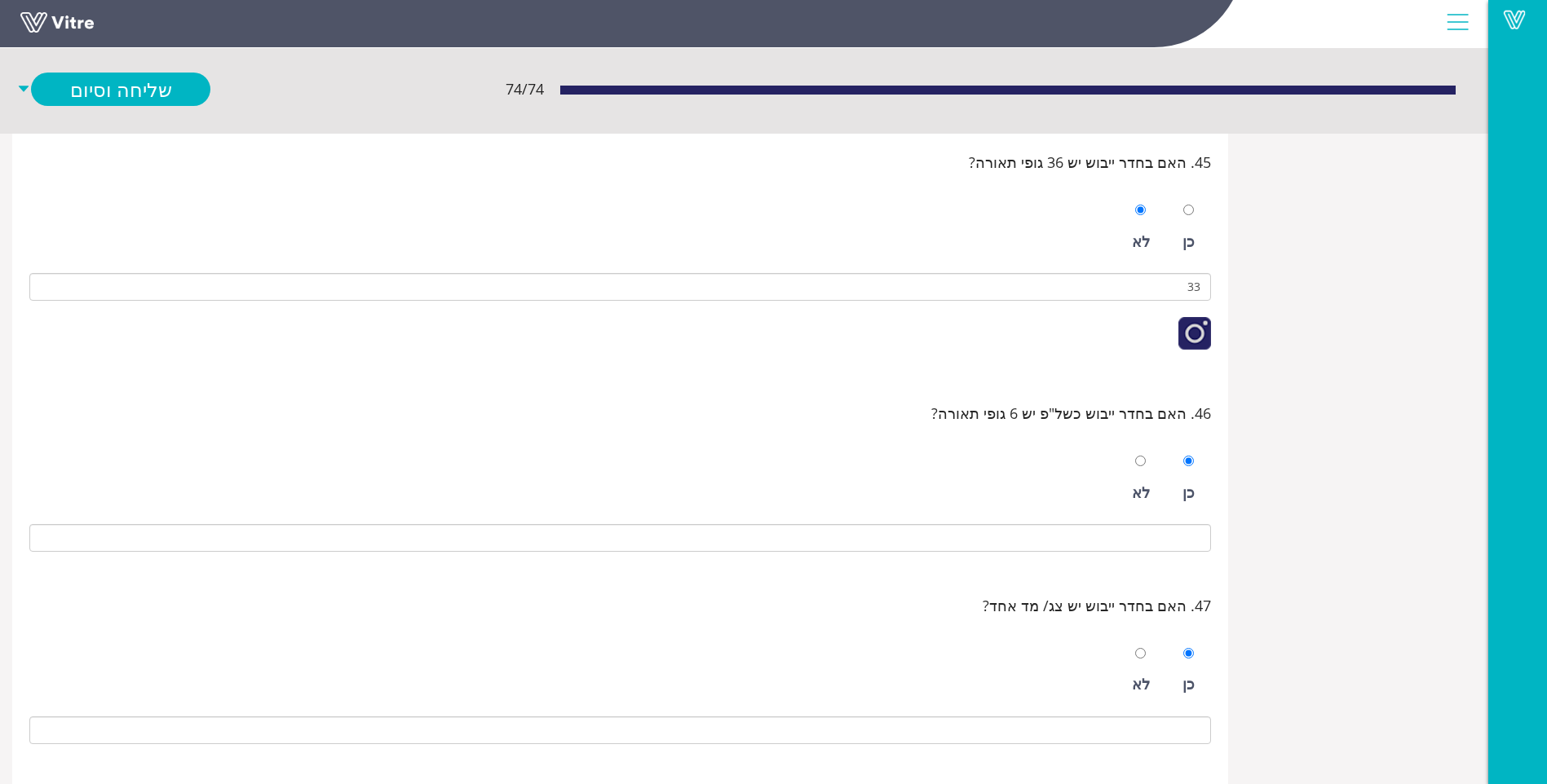
scroll to position [8386, 0]
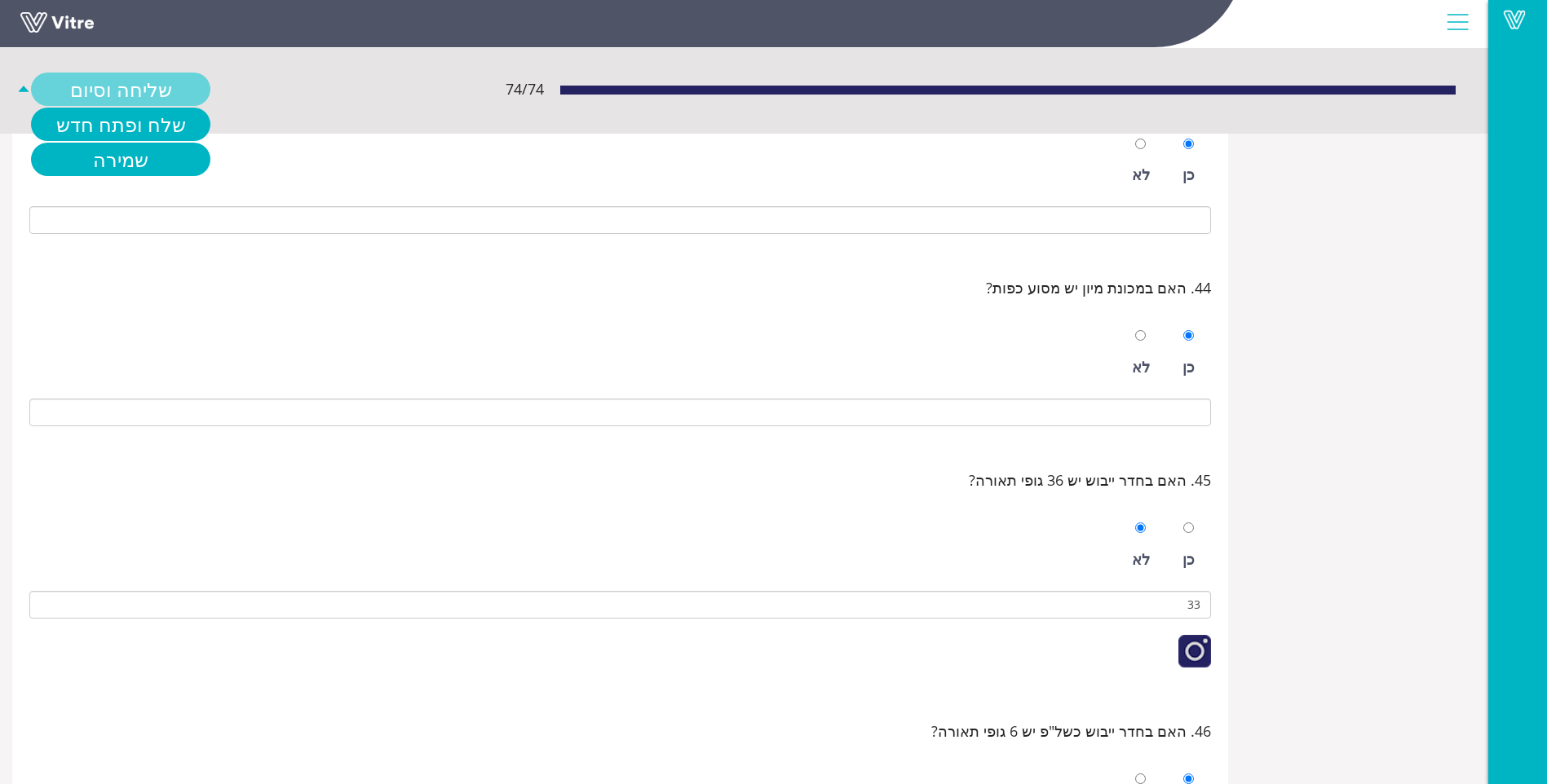
click at [171, 88] on link "שליחה וסיום" at bounding box center [121, 89] width 180 height 34
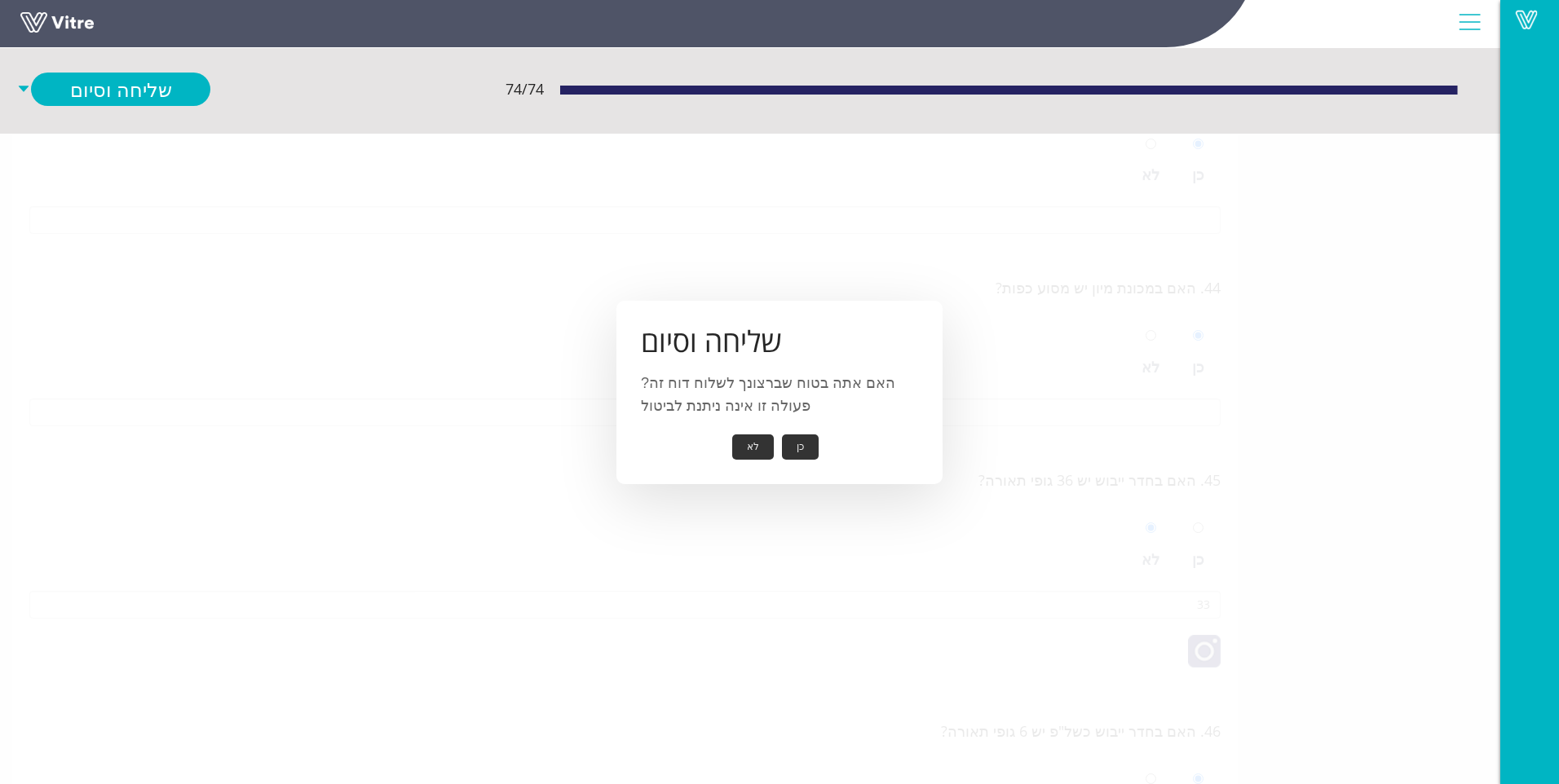
click at [800, 431] on div "שליחה וסיום האם אתה בטוח שברצונך לשלוח דוח זה? פעולה זו אינה ניתנת לביטול כן לא" at bounding box center [780, 393] width 326 height 184
click at [800, 442] on button "כן" at bounding box center [800, 447] width 37 height 25
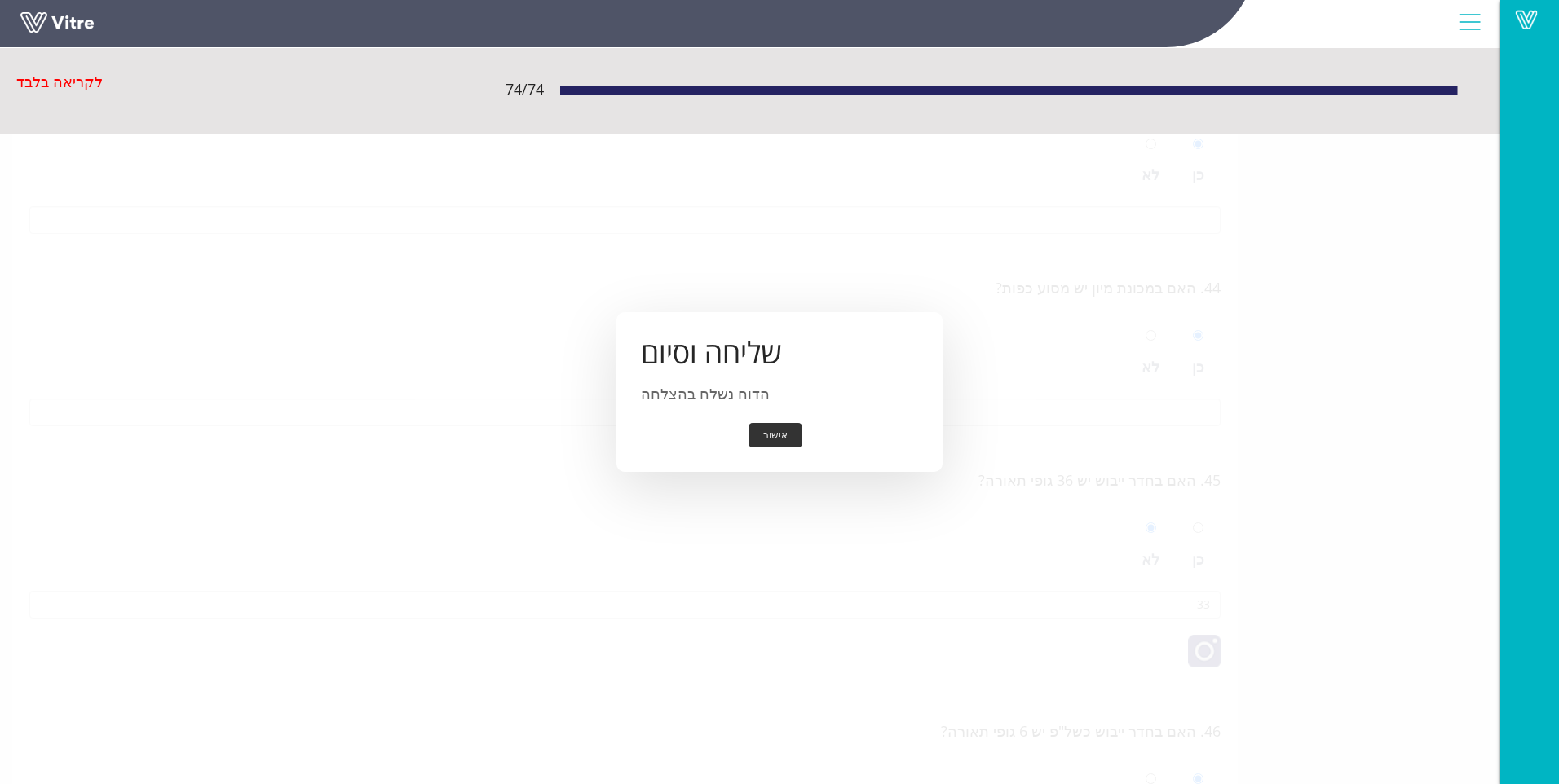
click at [762, 432] on button "אישור" at bounding box center [776, 435] width 54 height 25
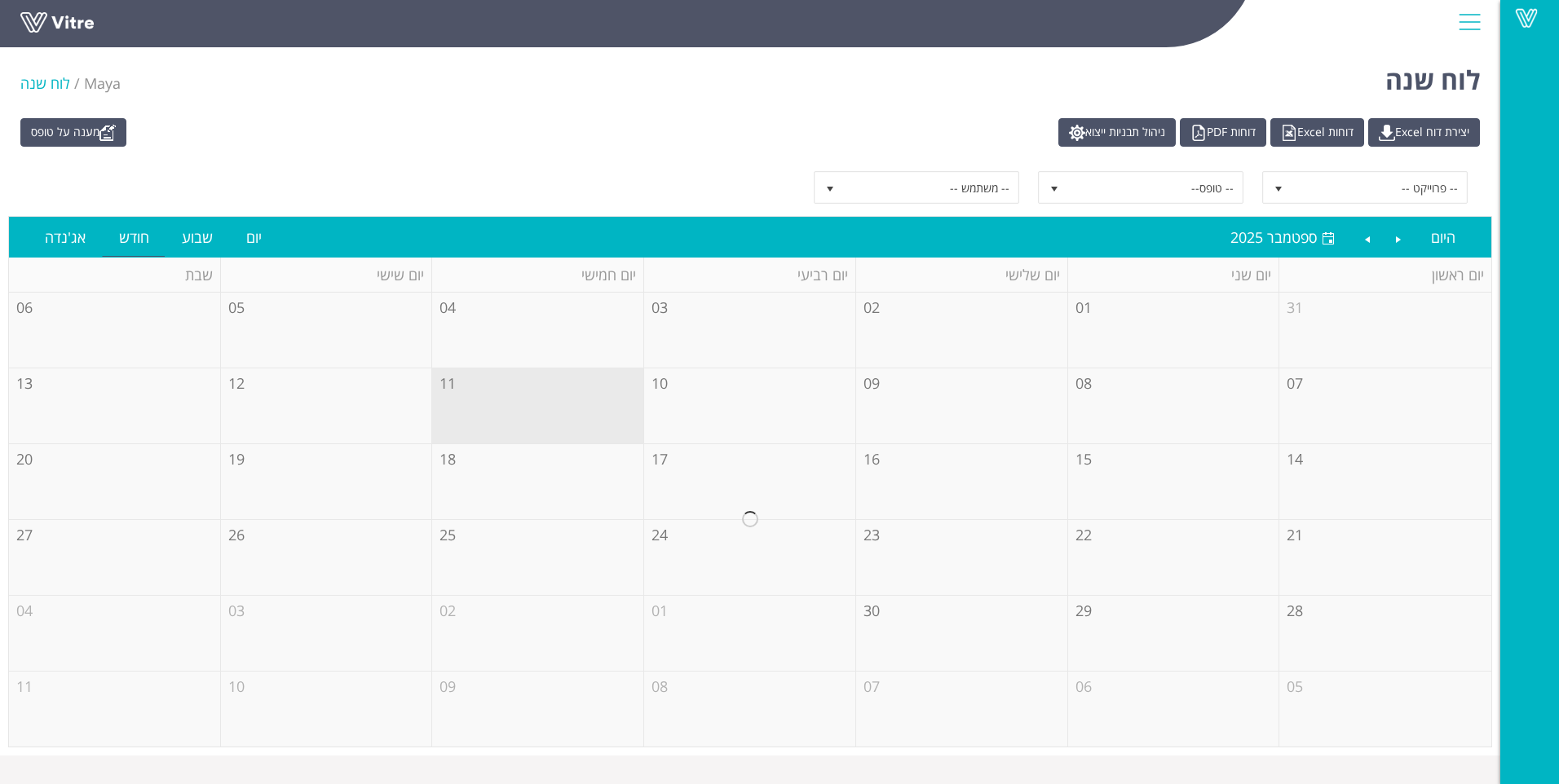
click at [417, 146] on div "מענה על טופס יצירת דוח Excel דוחות Excel דוחות PDF ניהול תבניות ייצוא" at bounding box center [750, 132] width 1484 height 29
